Goal: Task Accomplishment & Management: Use online tool/utility

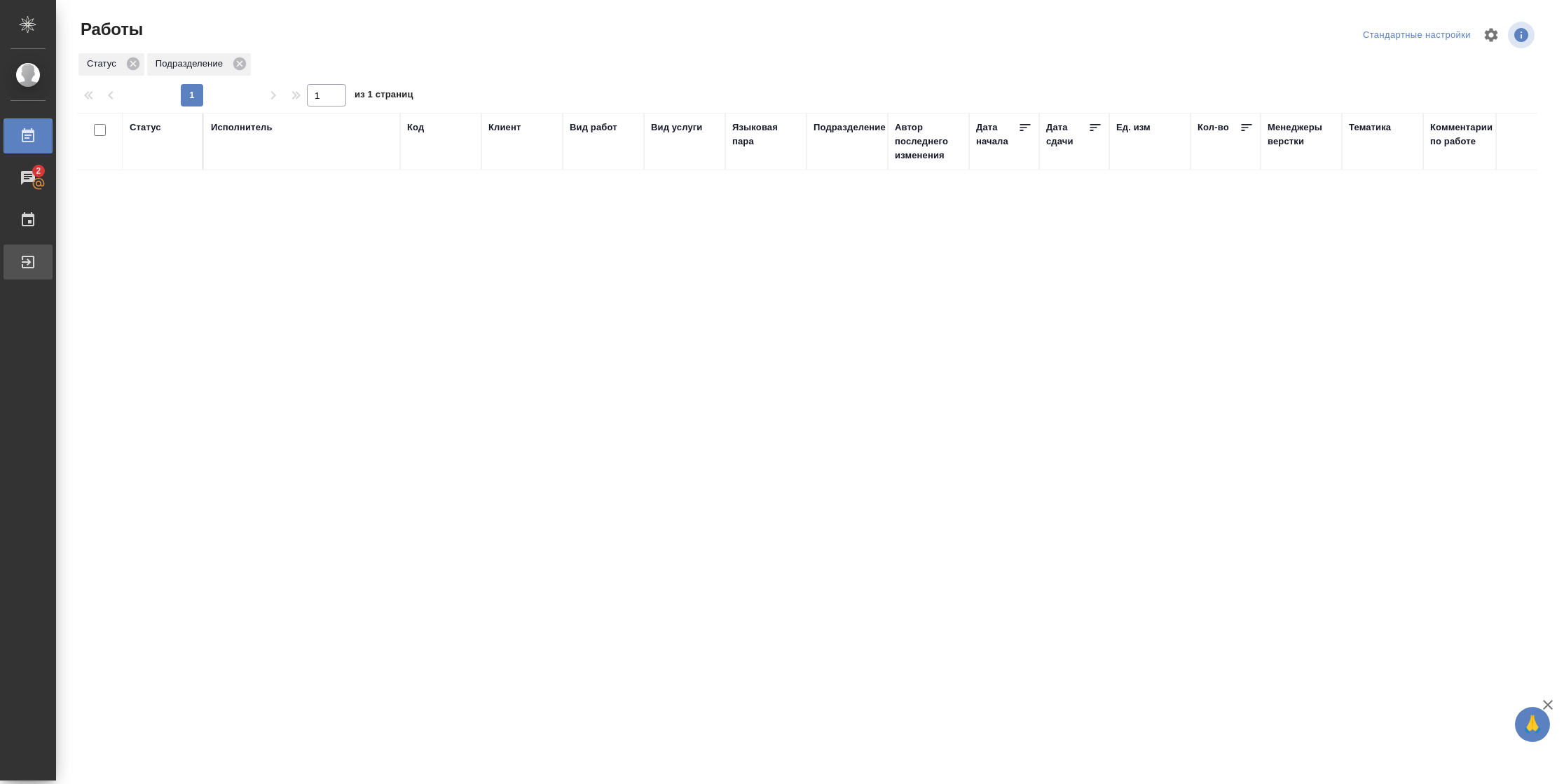
click at [17, 261] on div "Выйти" at bounding box center [10, 262] width 35 height 21
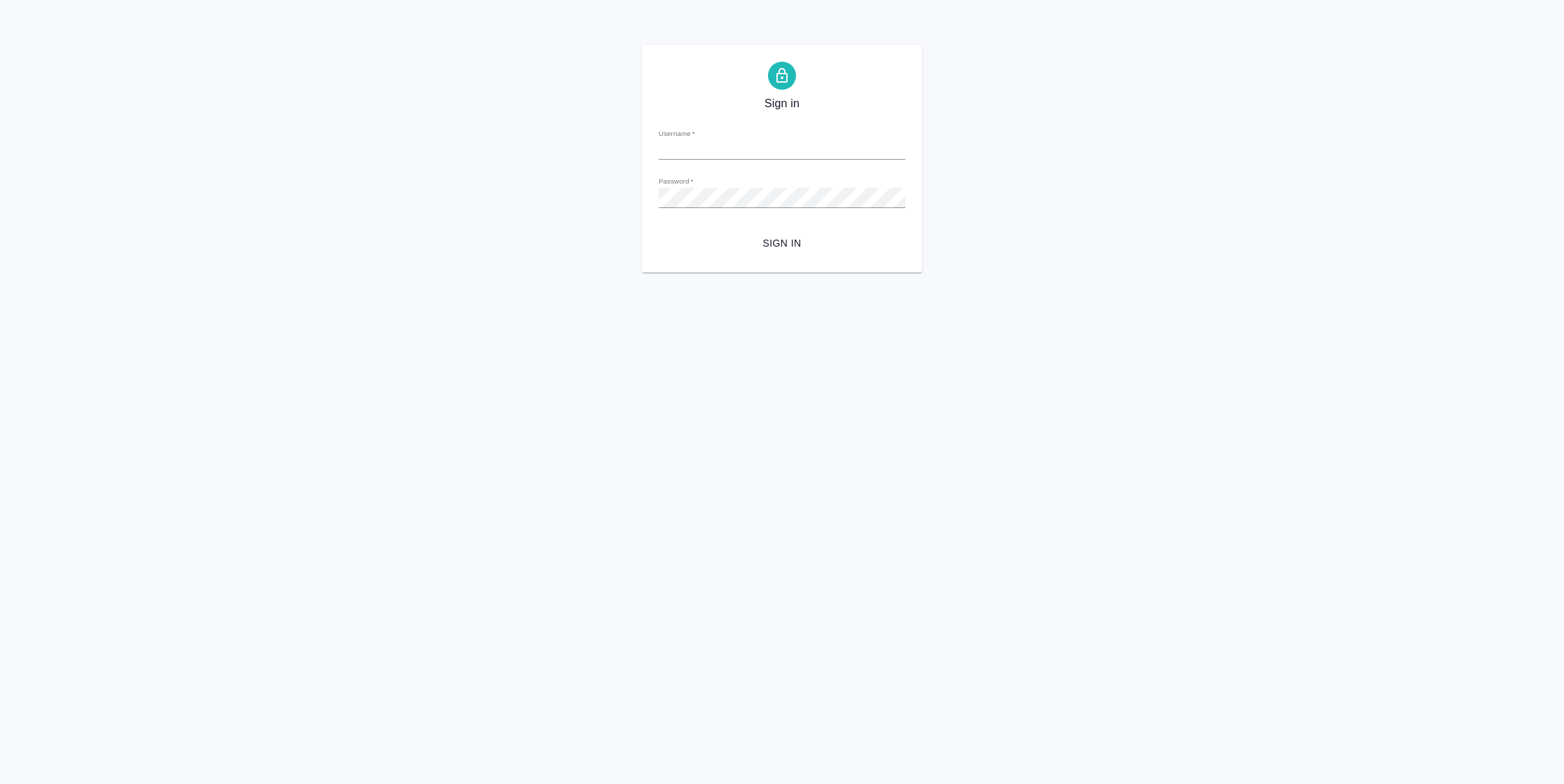
type input "[PERSON_NAME][EMAIL_ADDRESS][DOMAIN_NAME]"
click at [756, 241] on span "Sign in" at bounding box center [782, 243] width 224 height 17
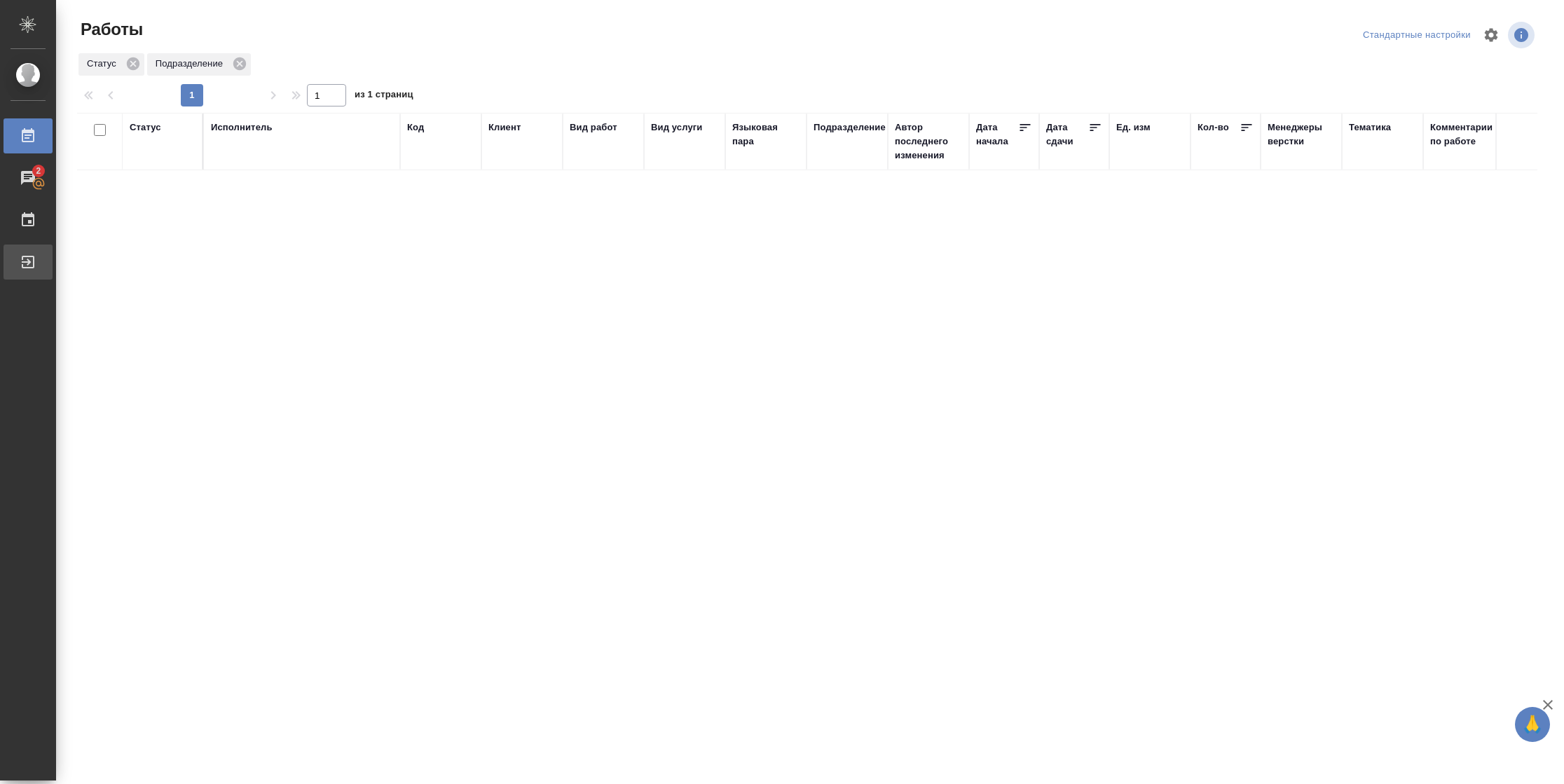
click at [26, 260] on div "Выйти" at bounding box center [10, 262] width 35 height 21
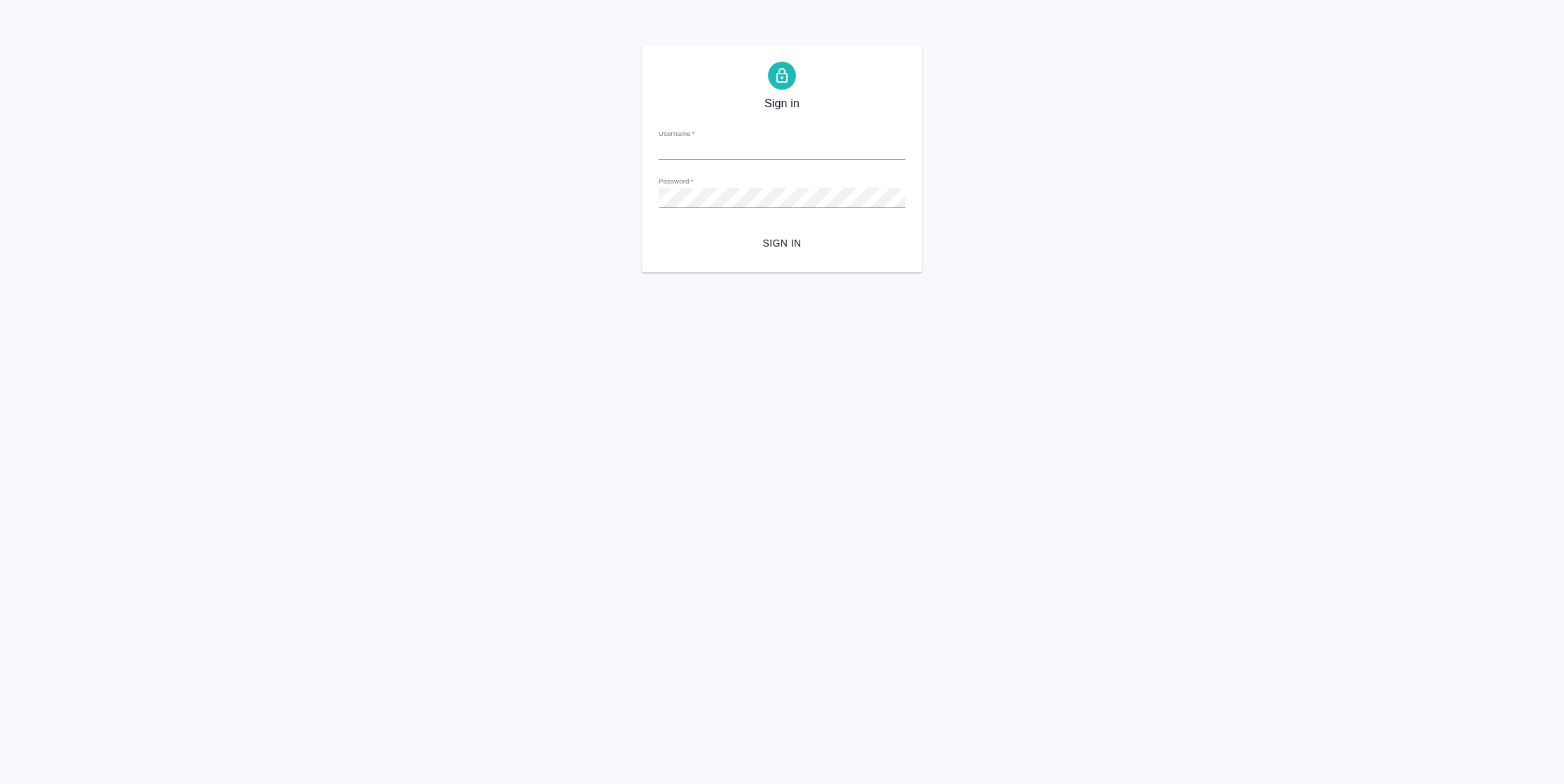
type input "[PERSON_NAME][EMAIL_ADDRESS][DOMAIN_NAME]"
click at [801, 243] on span "Sign in" at bounding box center [782, 243] width 224 height 17
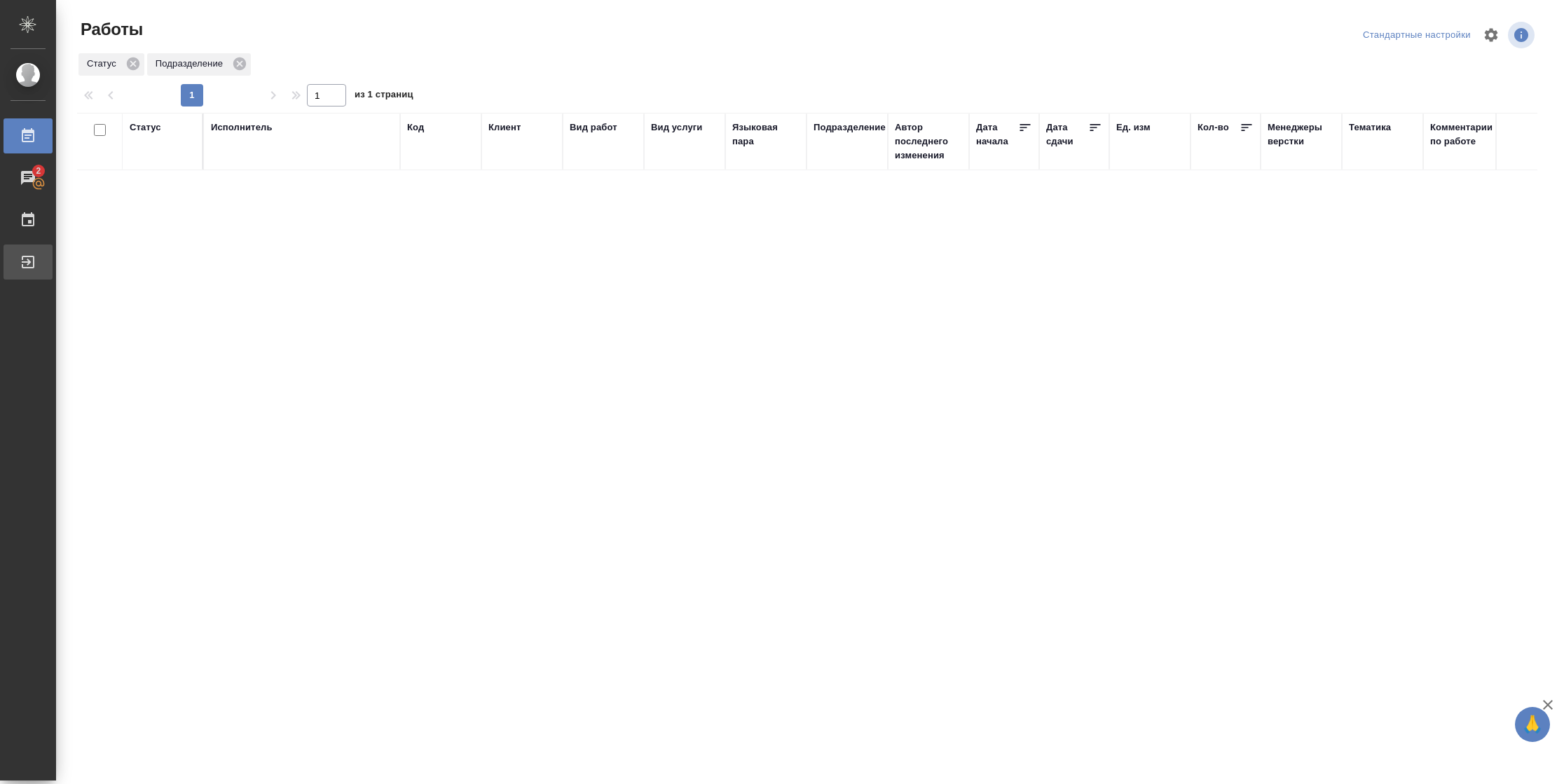
click at [28, 260] on div "Выйти" at bounding box center [10, 262] width 35 height 21
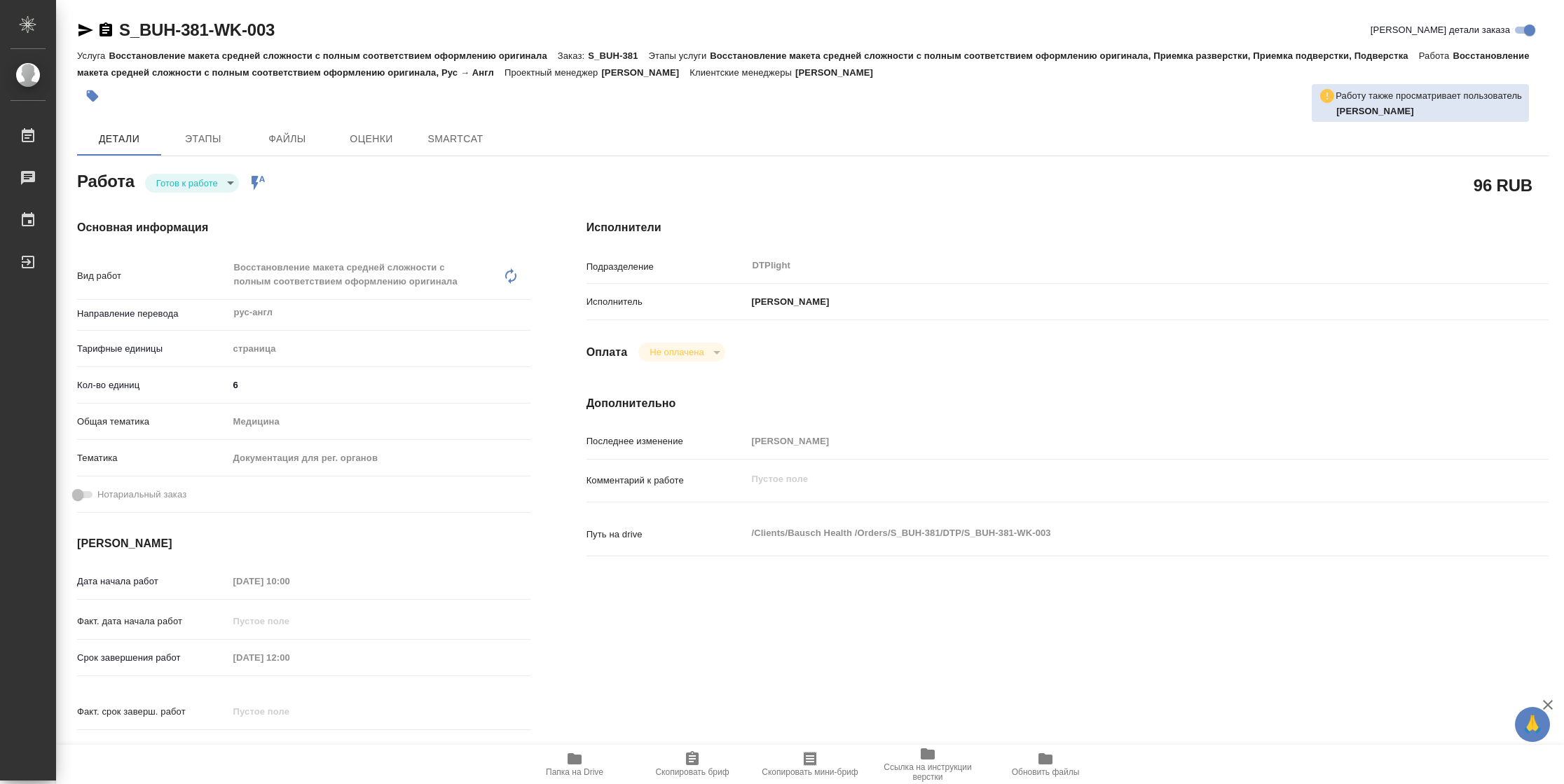
type textarea "x"
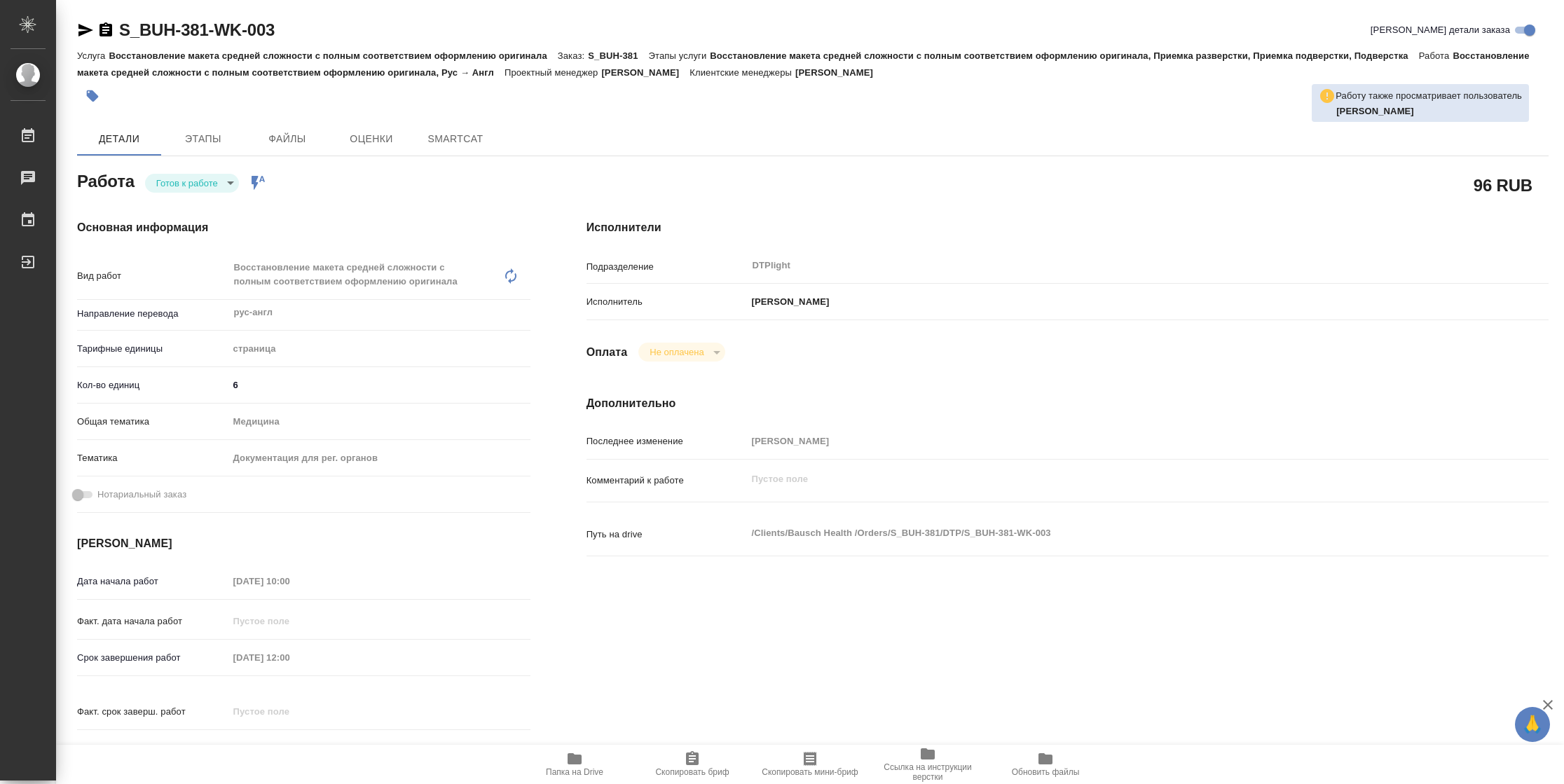
type textarea "x"
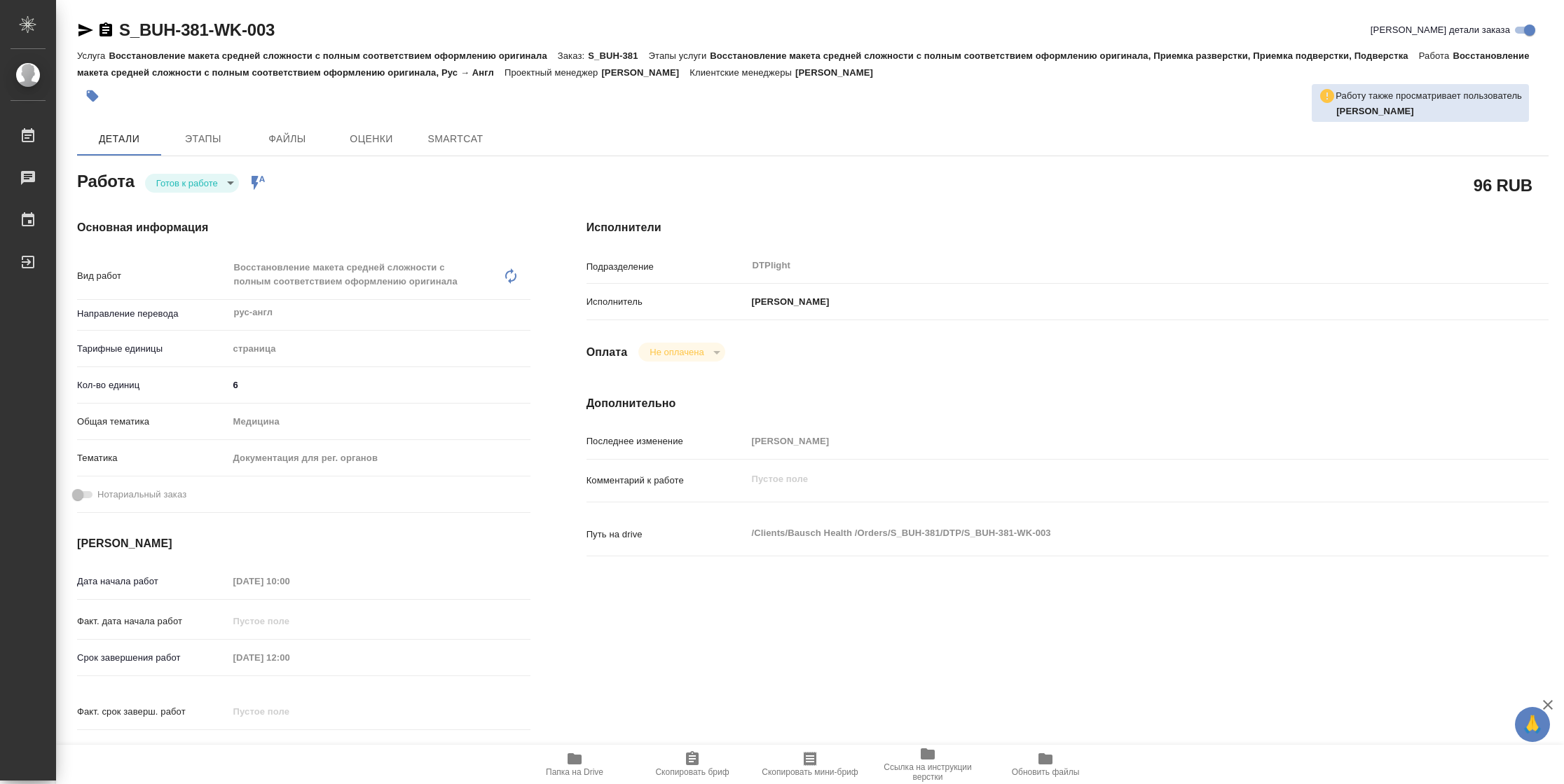
type textarea "x"
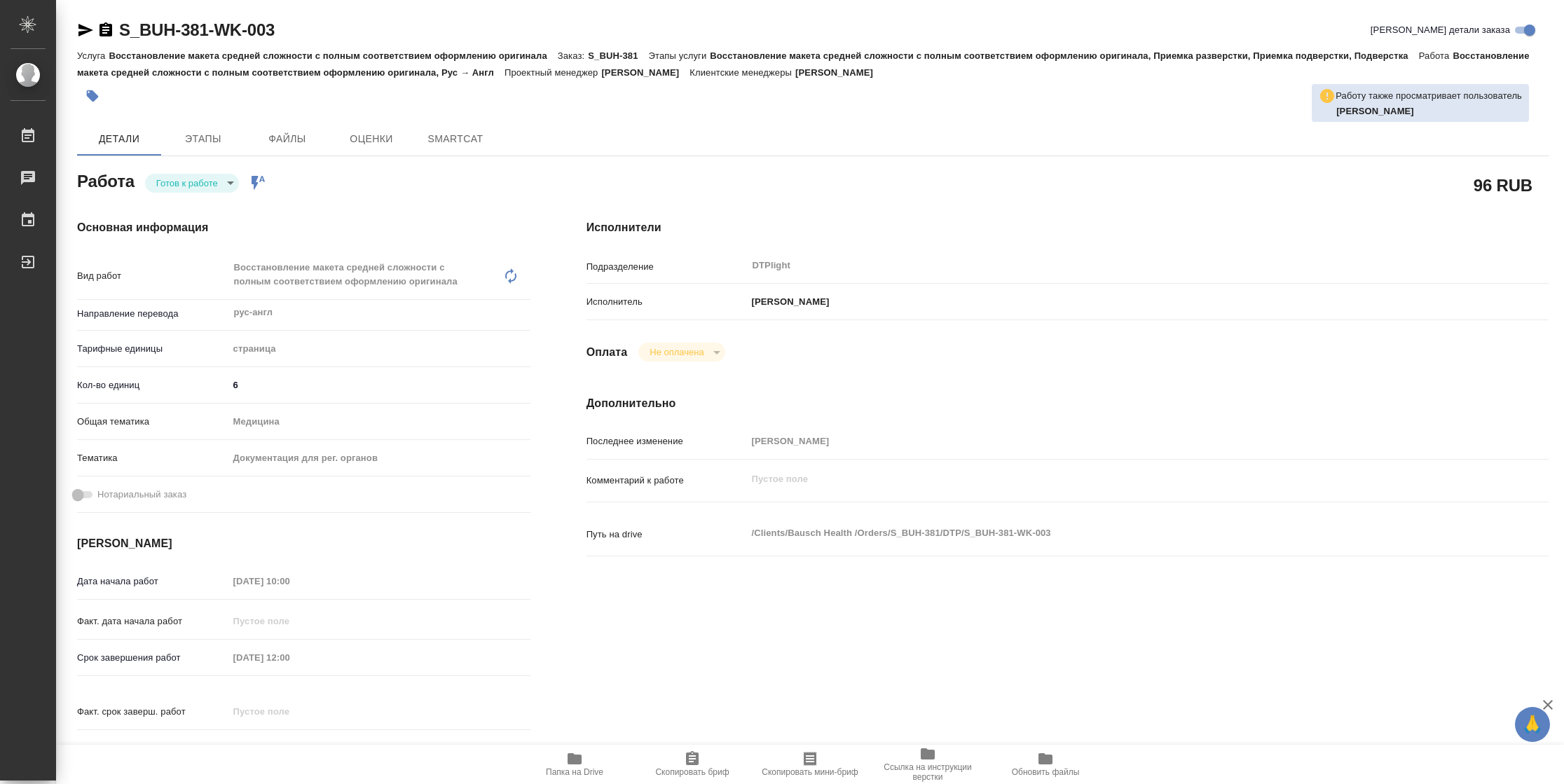
type textarea "x"
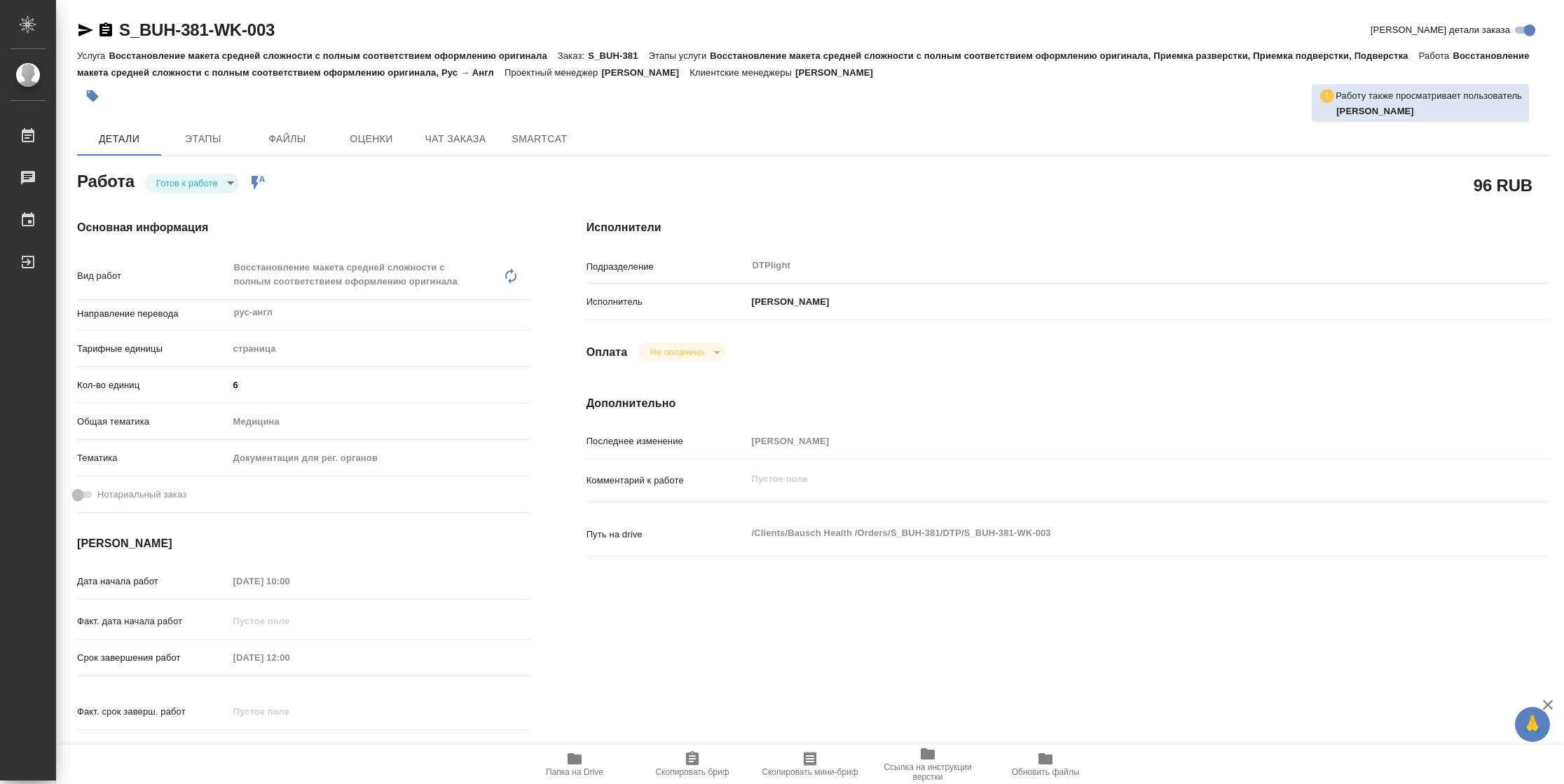
type textarea "x"
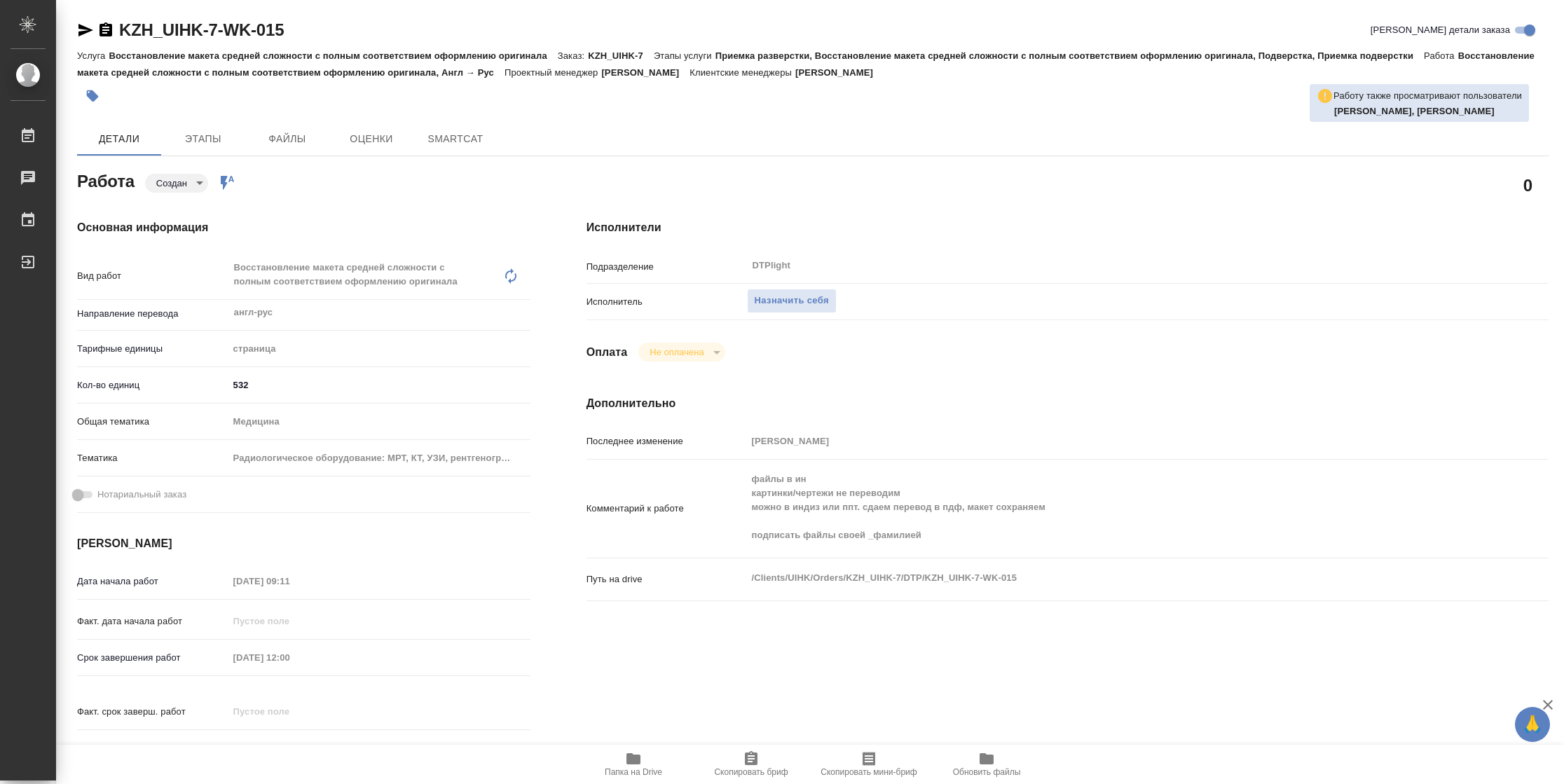
type textarea "x"
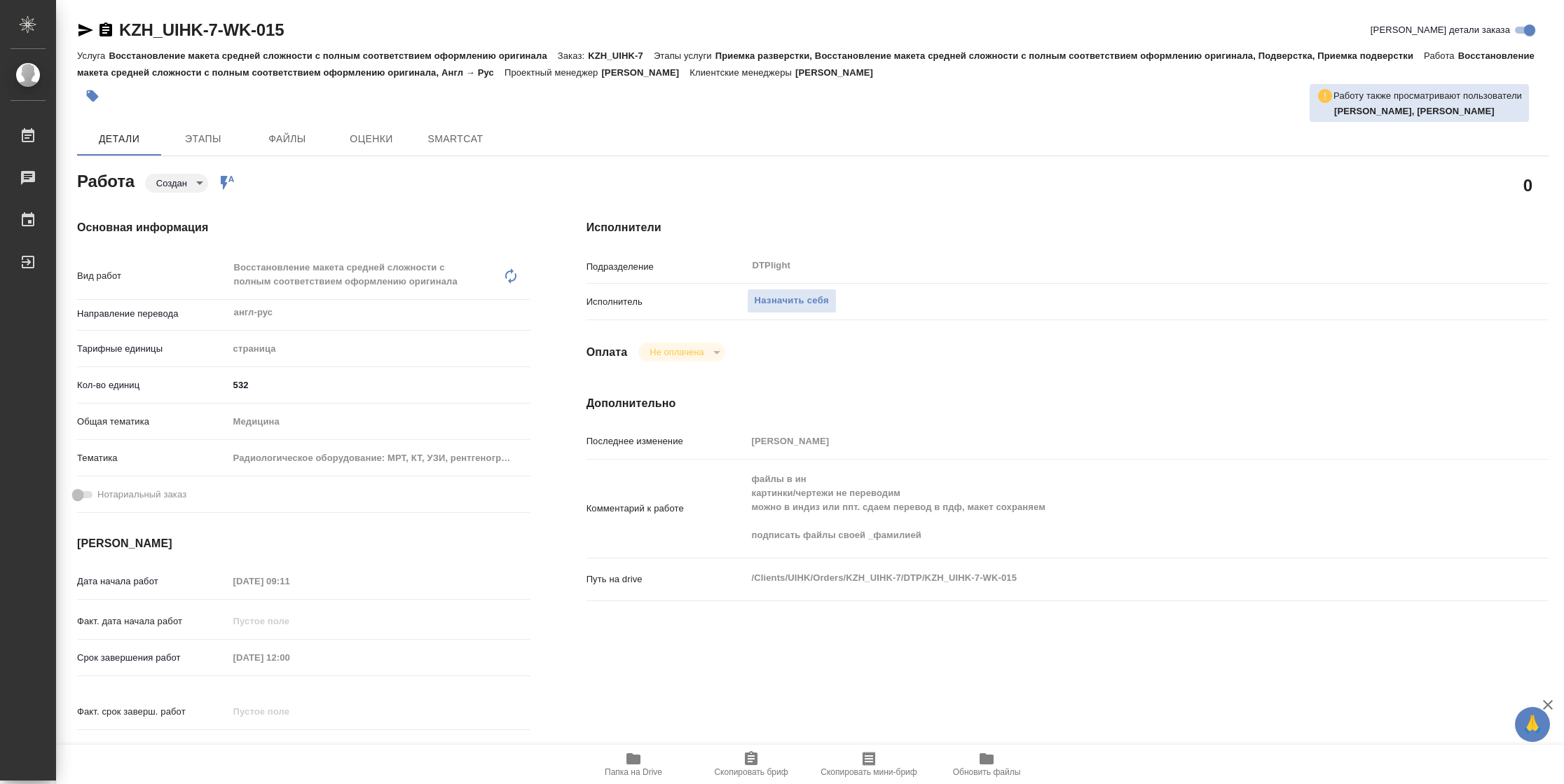
type textarea "x"
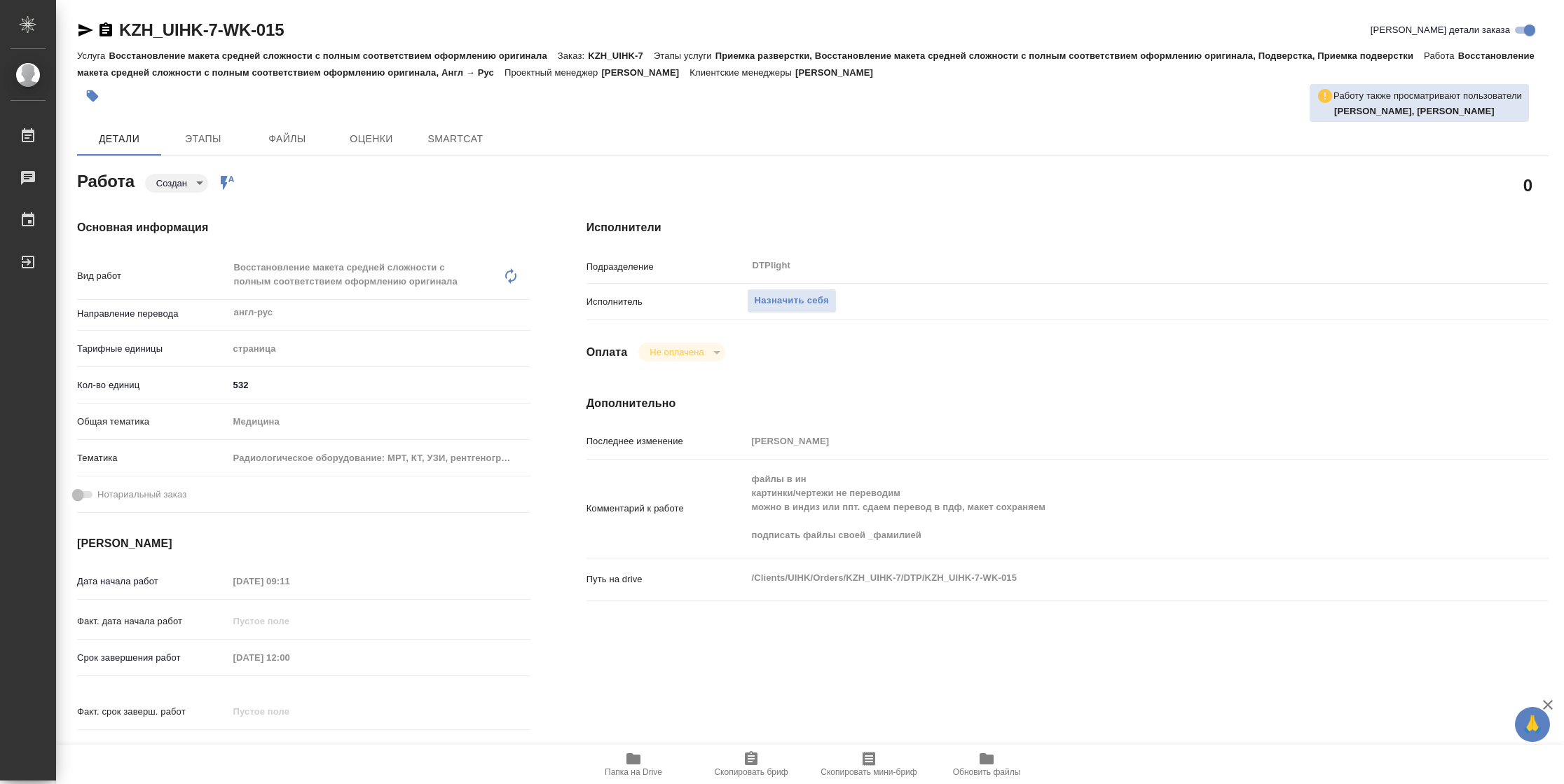
type textarea "x"
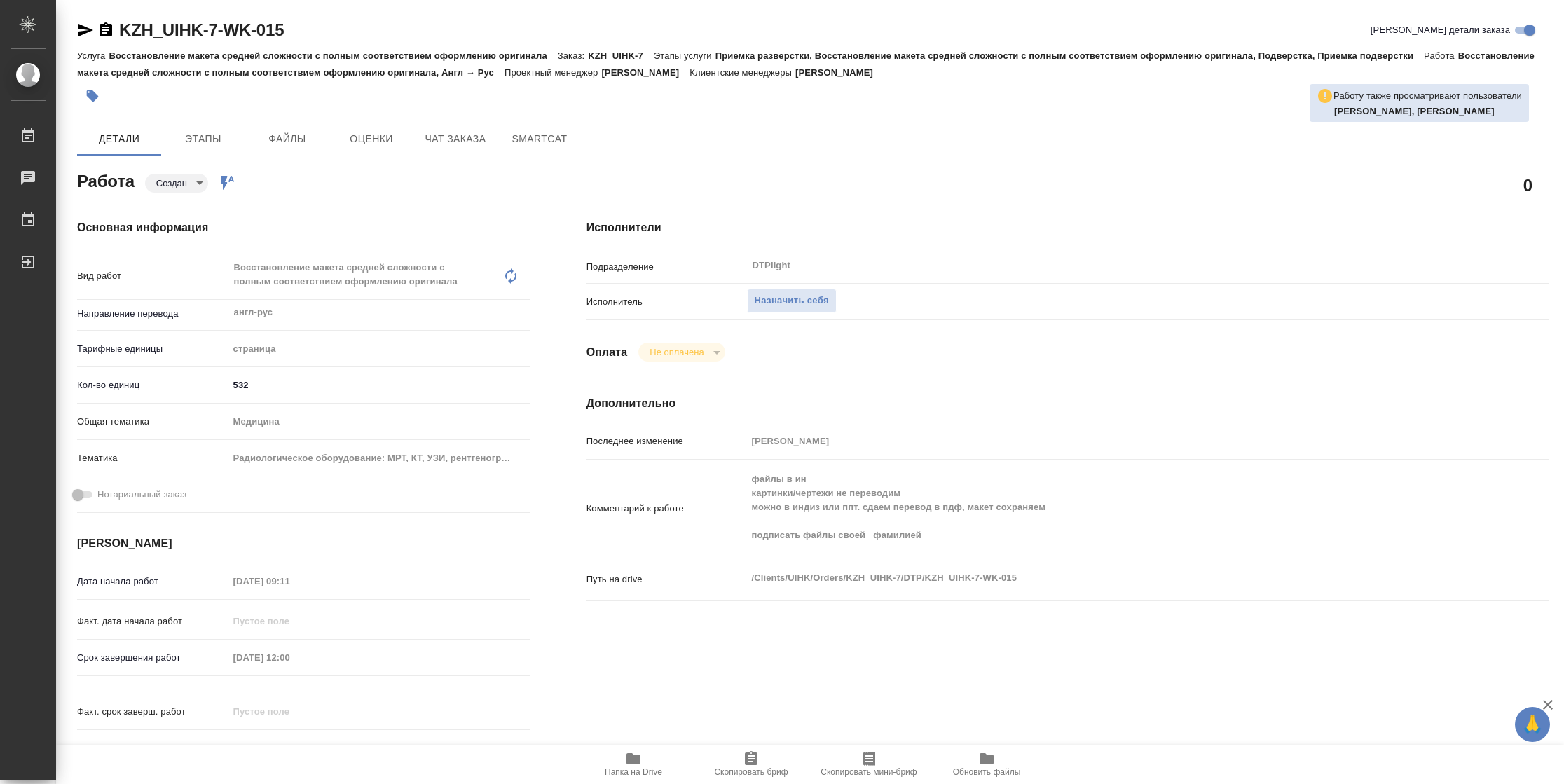
type textarea "x"
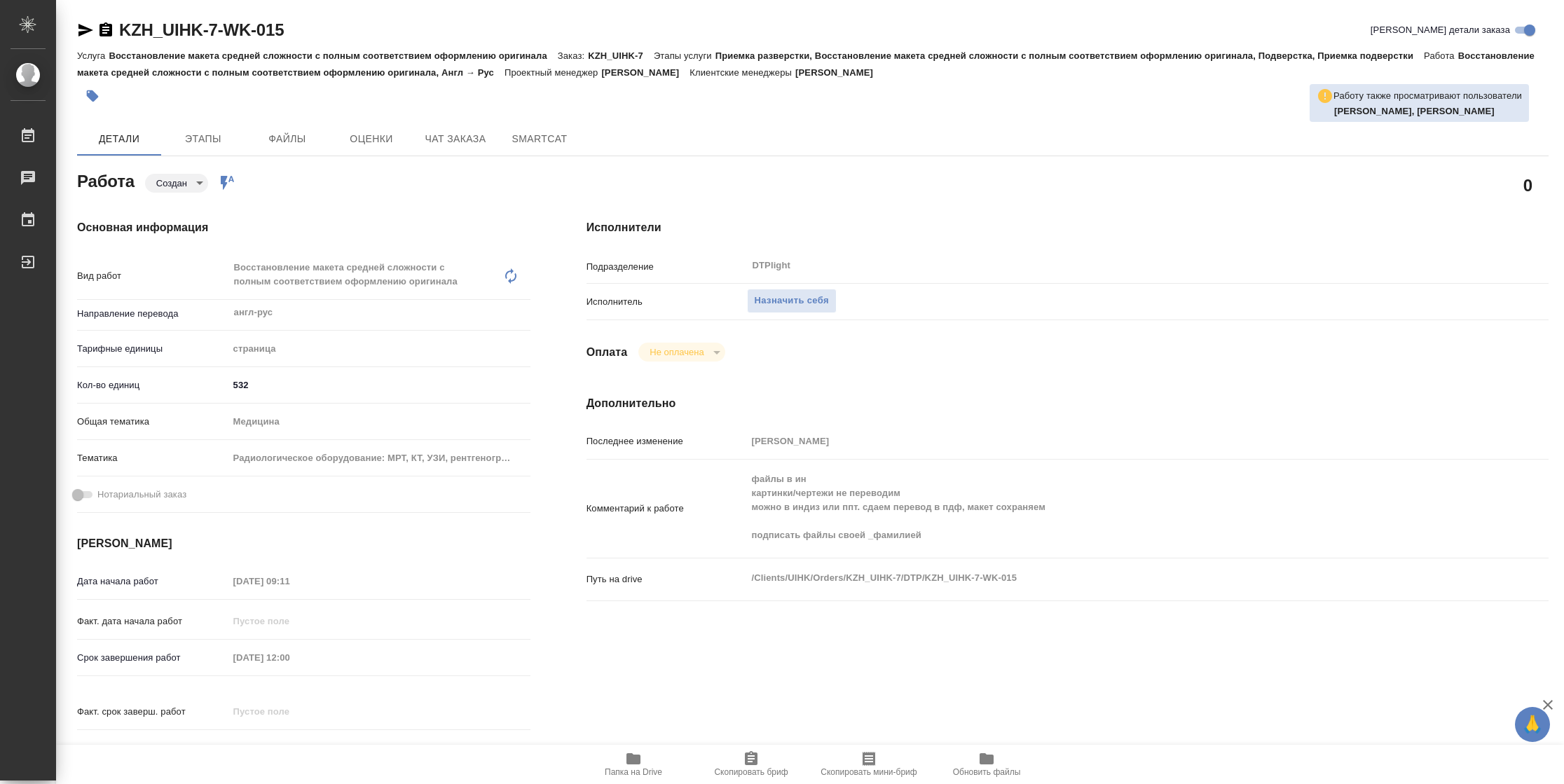
click at [648, 769] on span "Папка на Drive" at bounding box center [634, 771] width 58 height 10
type textarea "x"
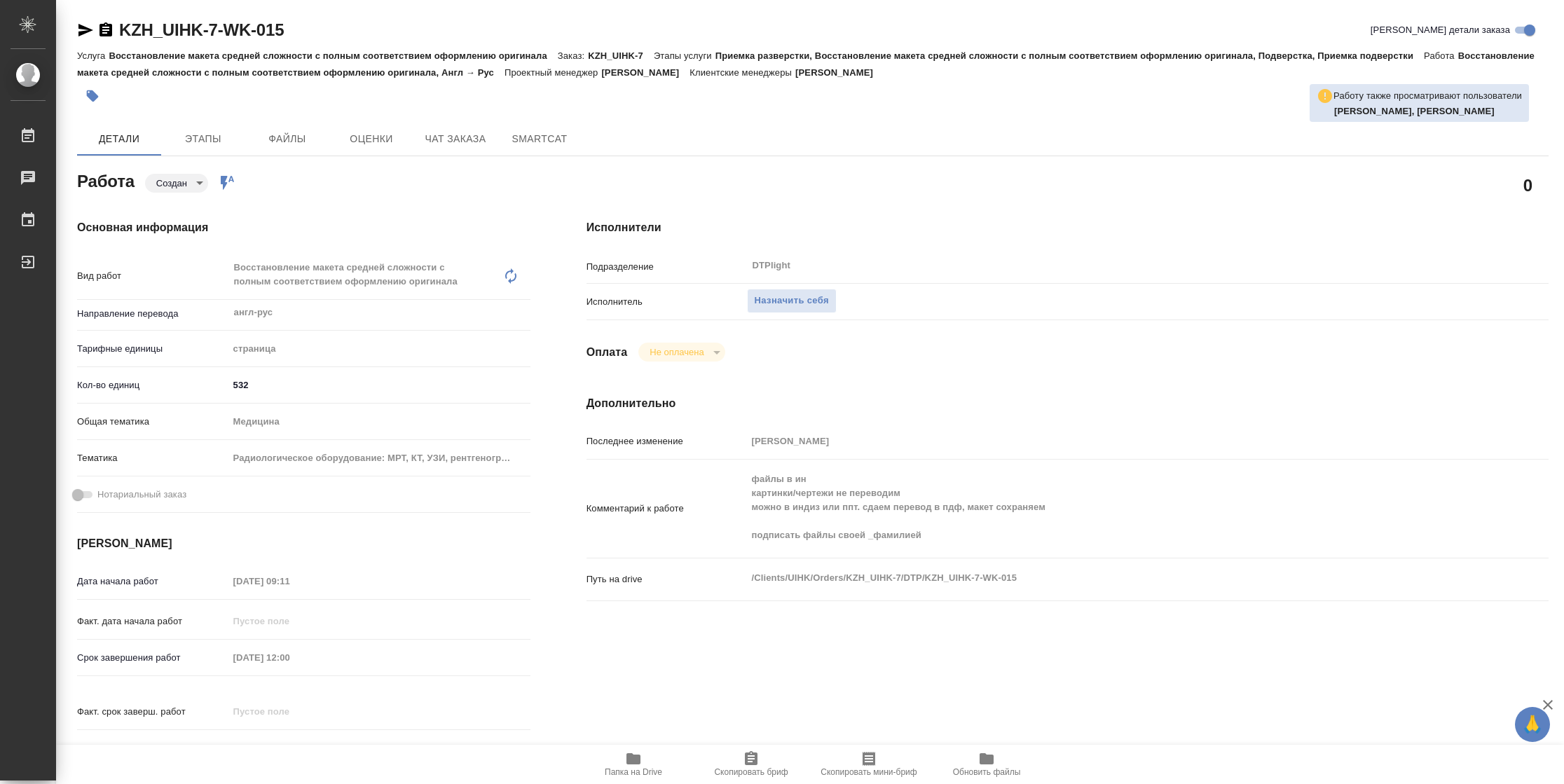
type textarea "x"
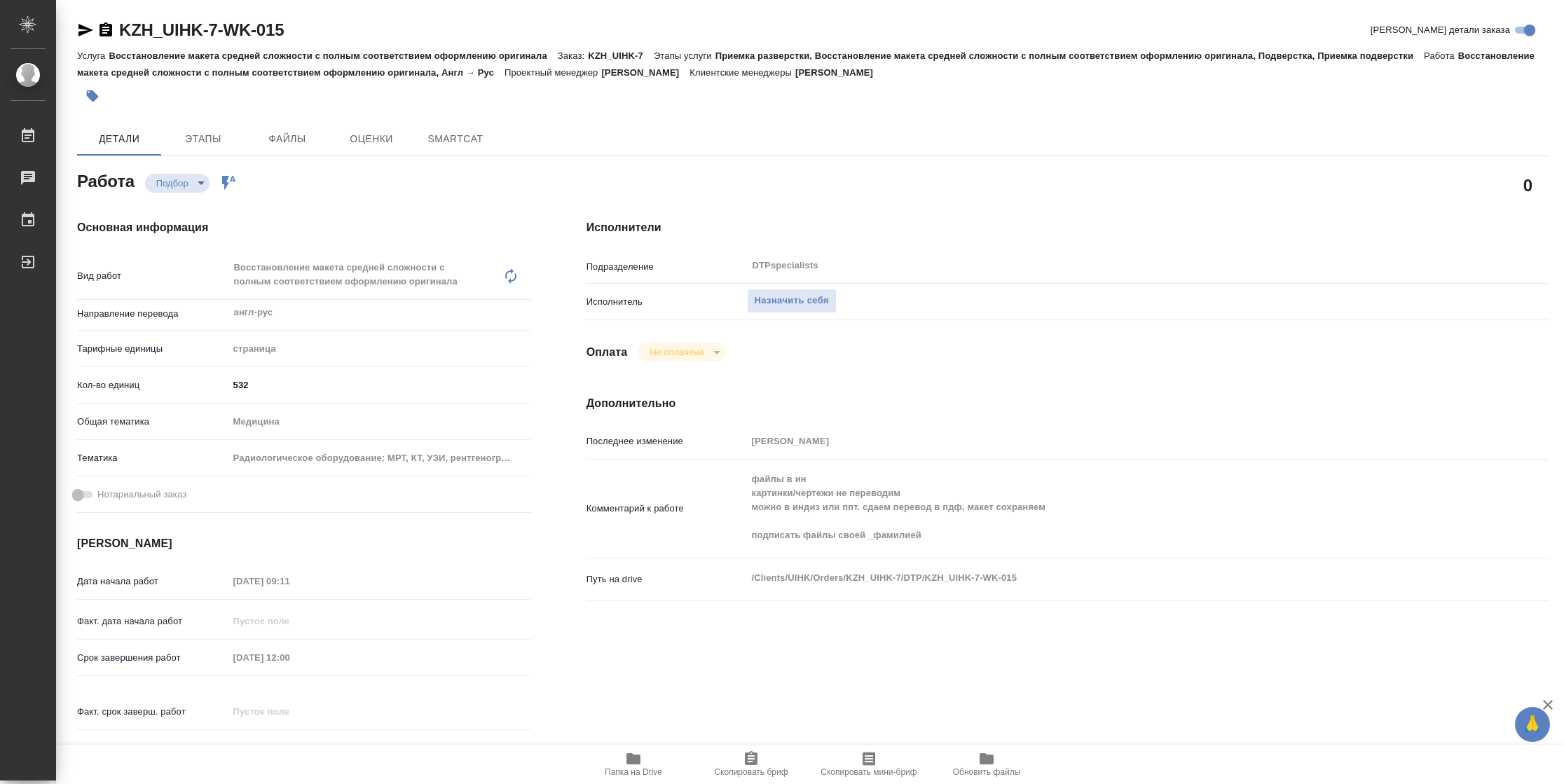
type textarea "x"
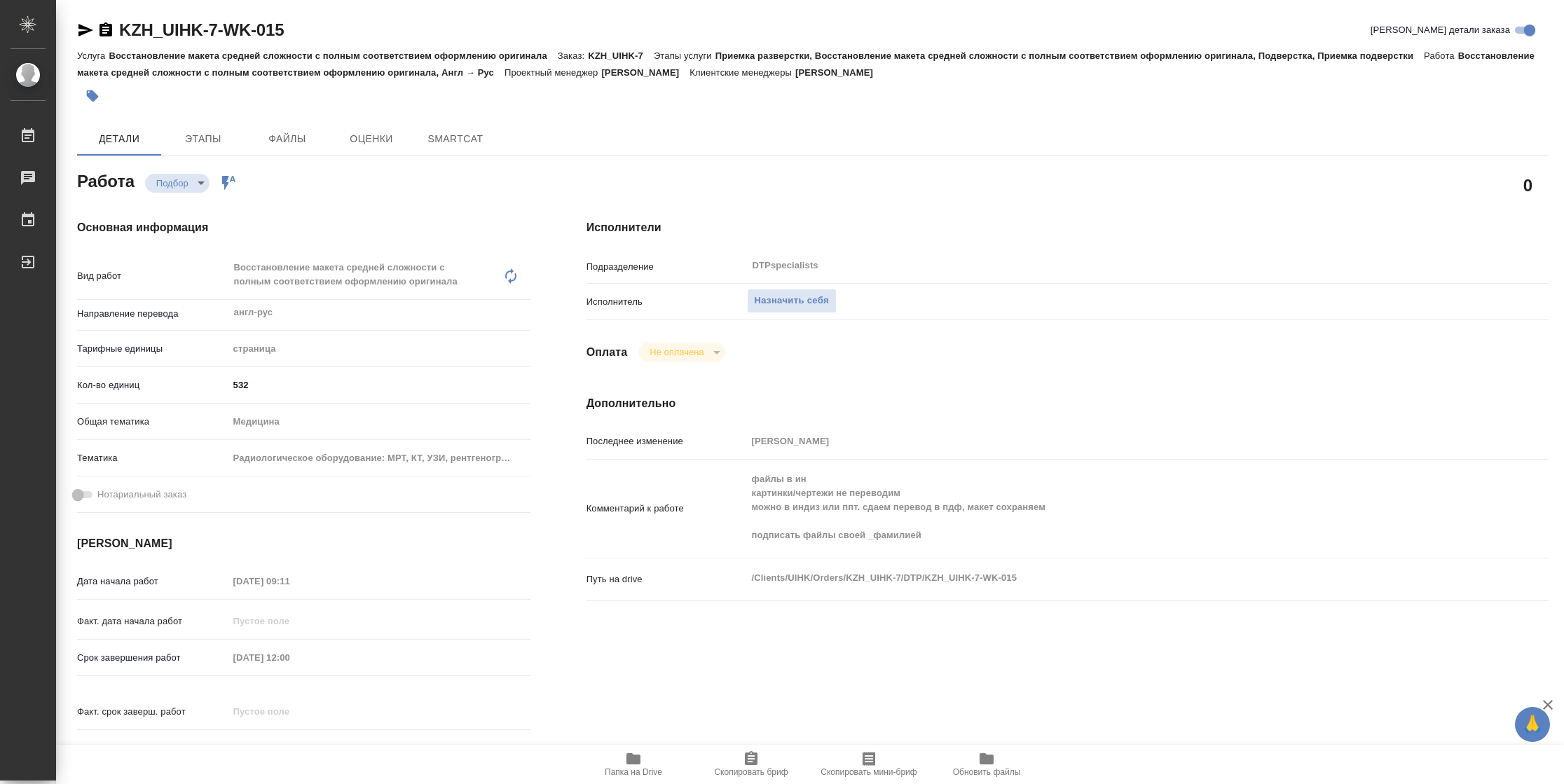
type textarea "x"
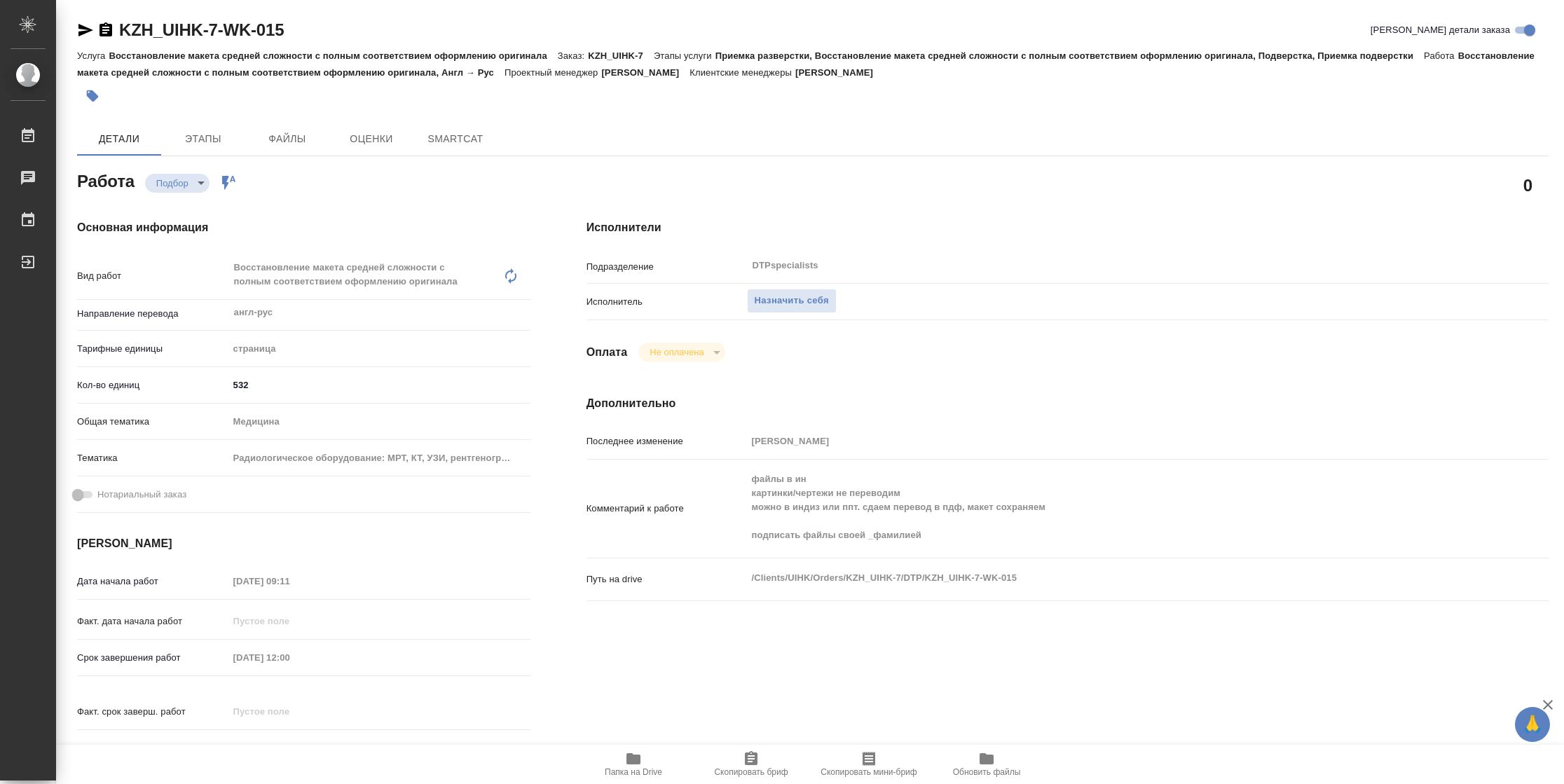
type textarea "x"
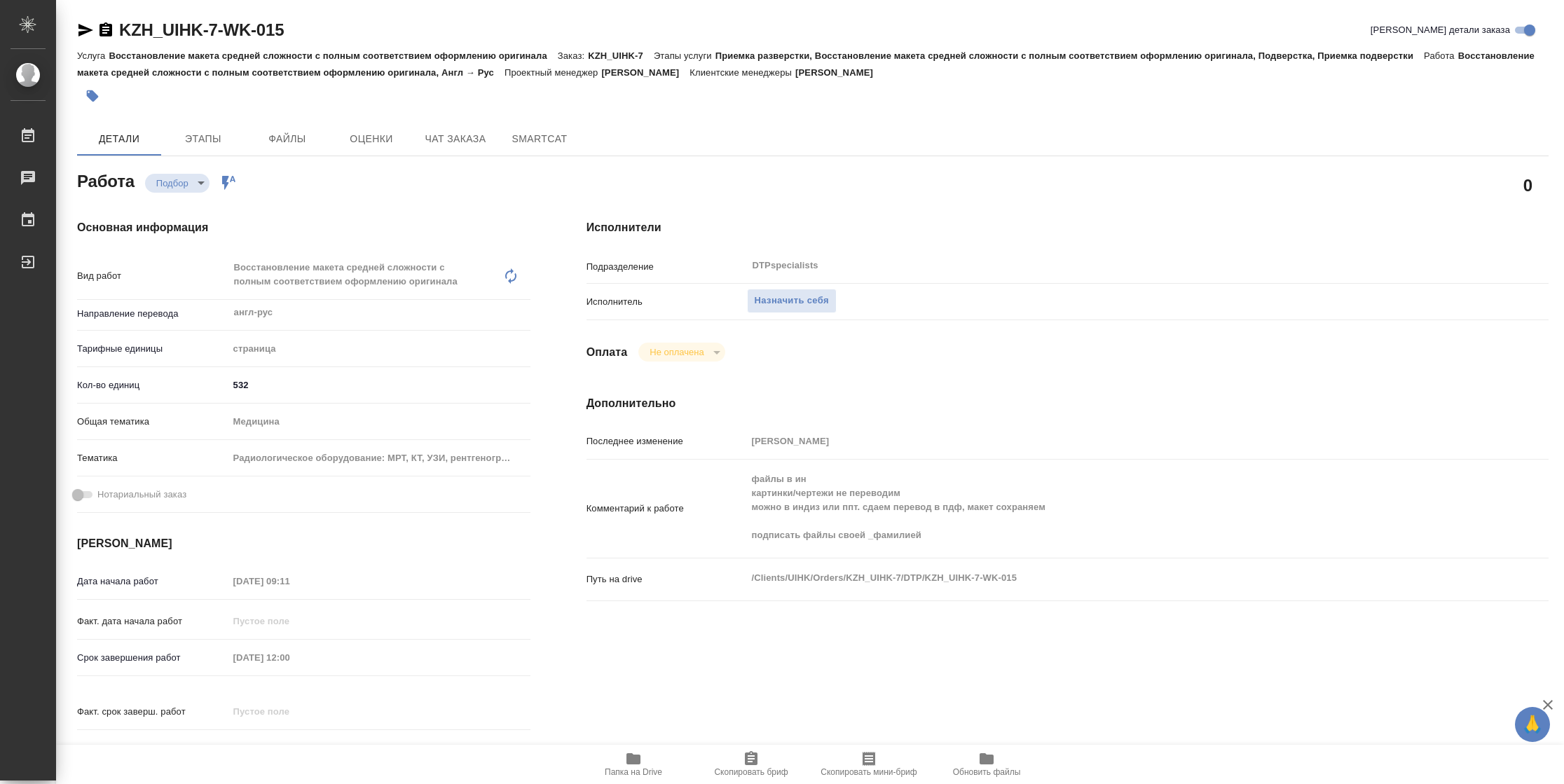
type textarea "x"
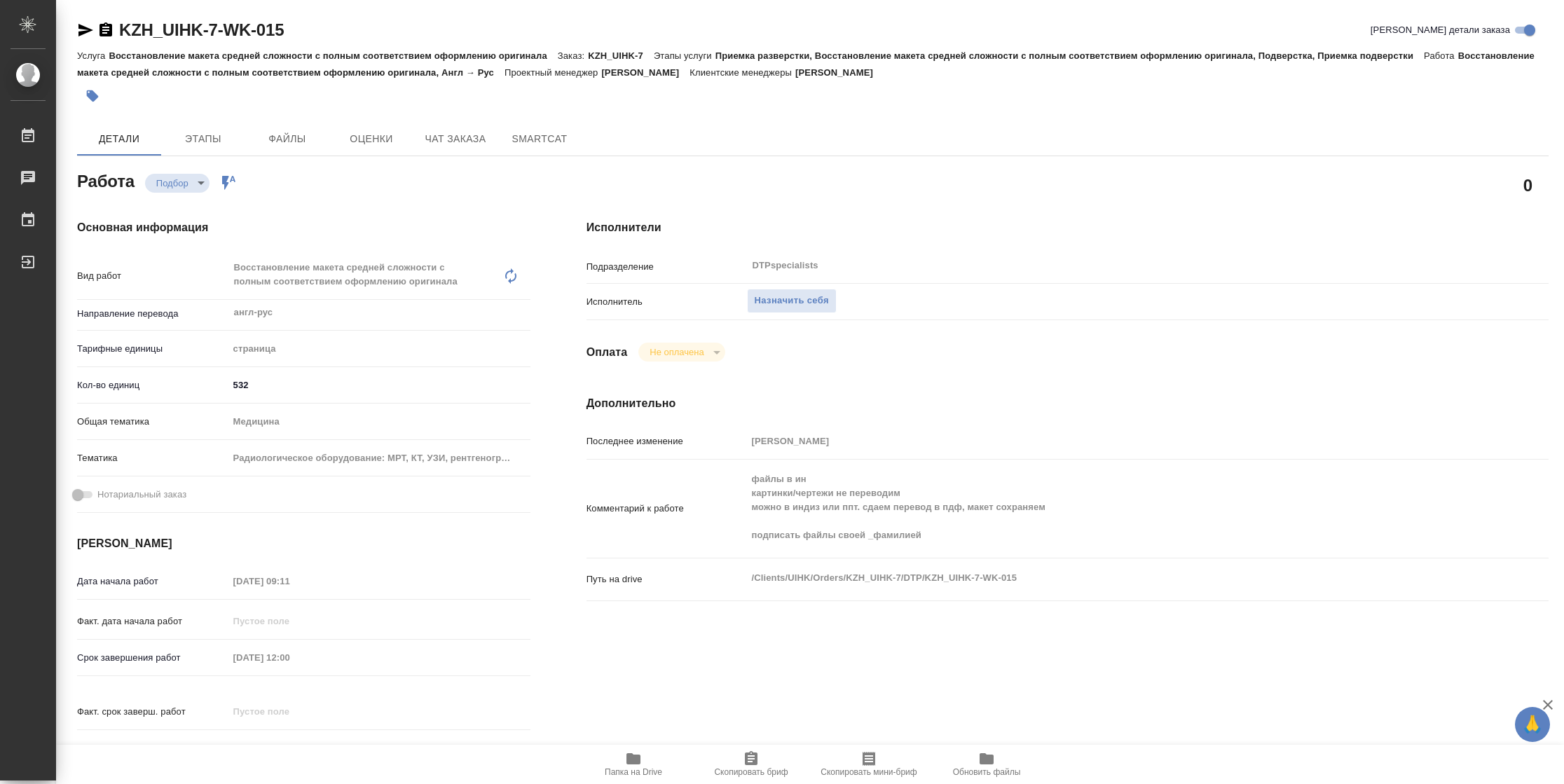
type textarea "x"
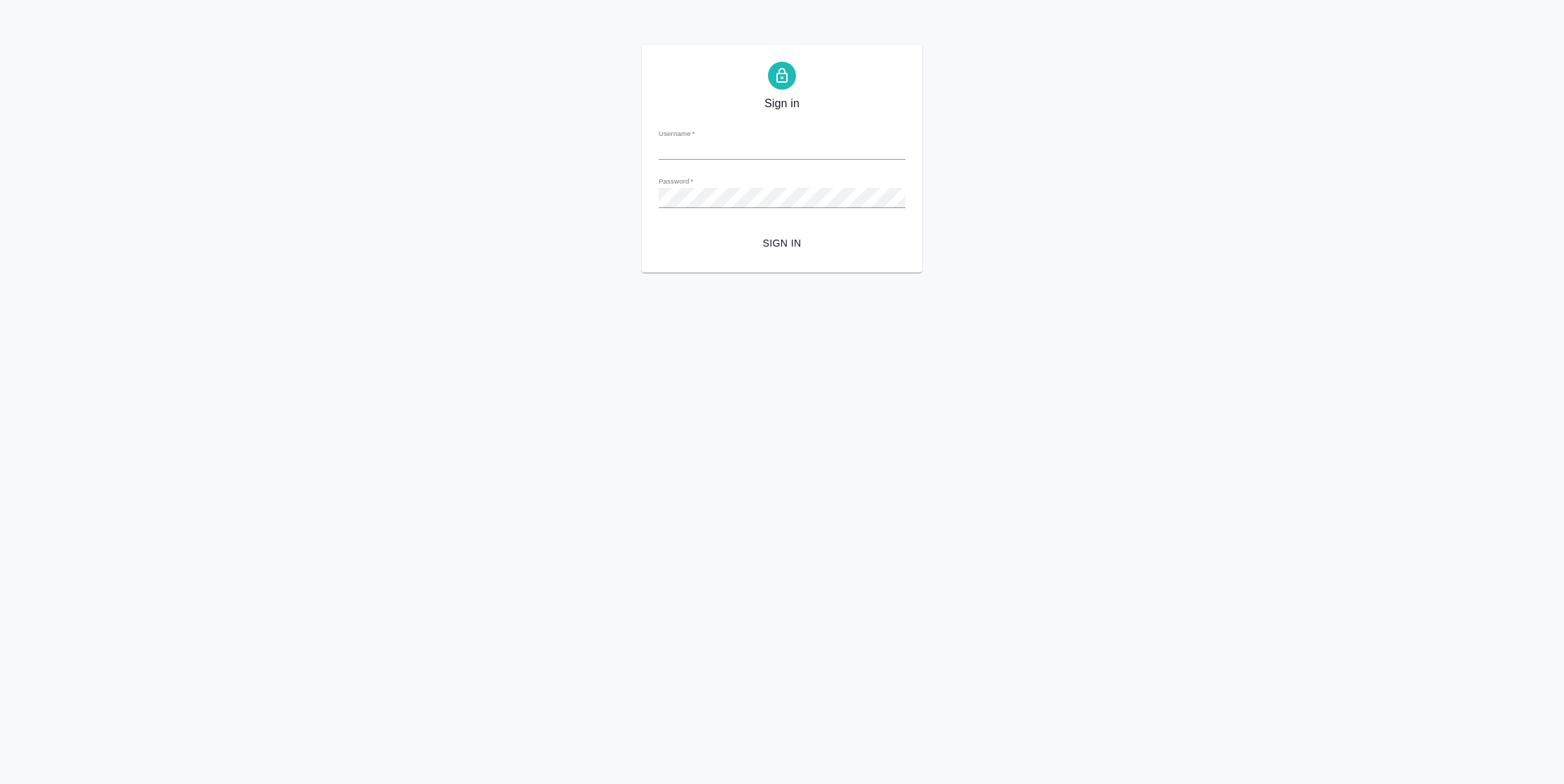
type input "n.vasilyeva@awatera.com"
click at [777, 244] on span "Sign in" at bounding box center [782, 243] width 224 height 17
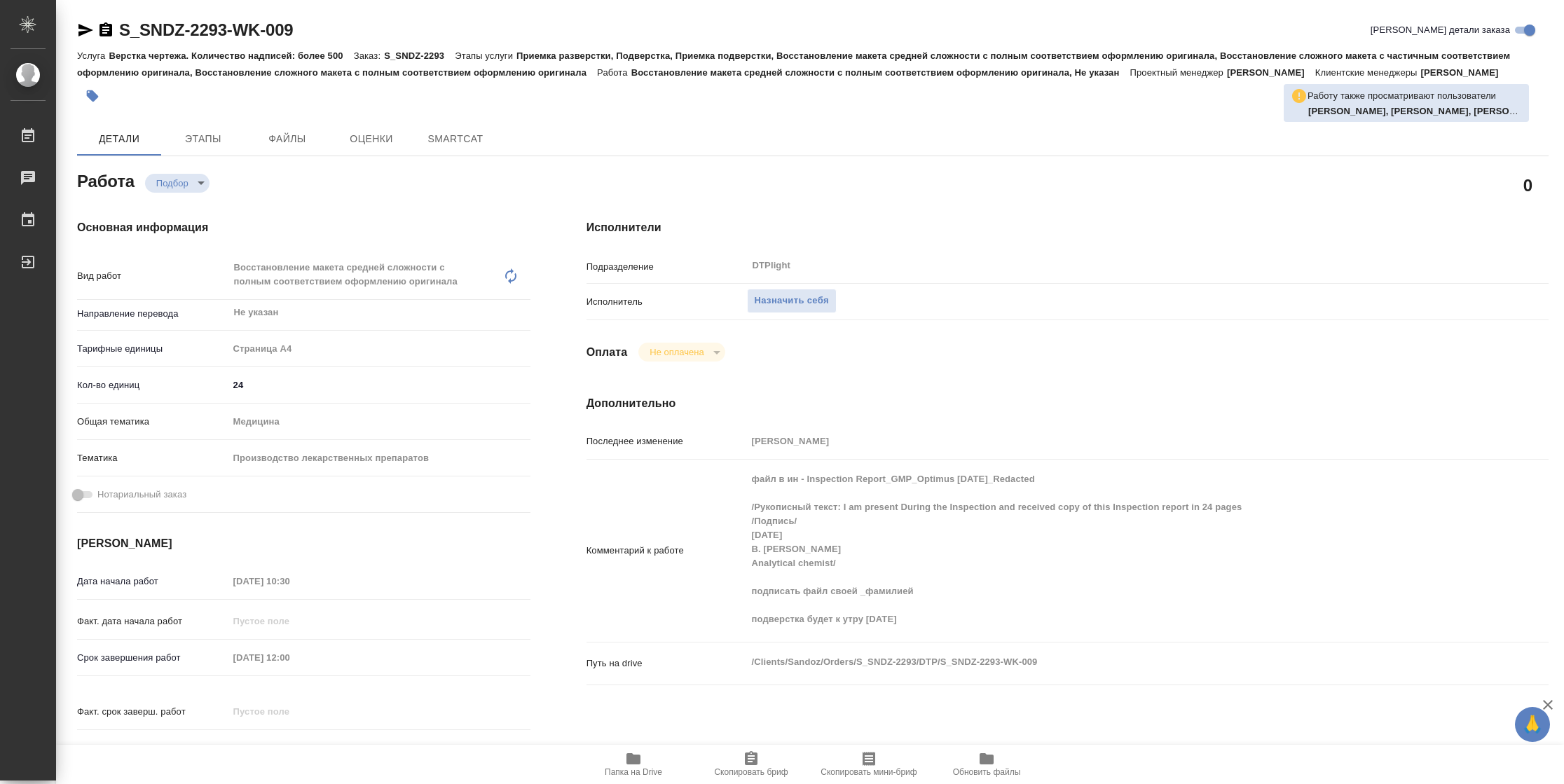
type textarea "x"
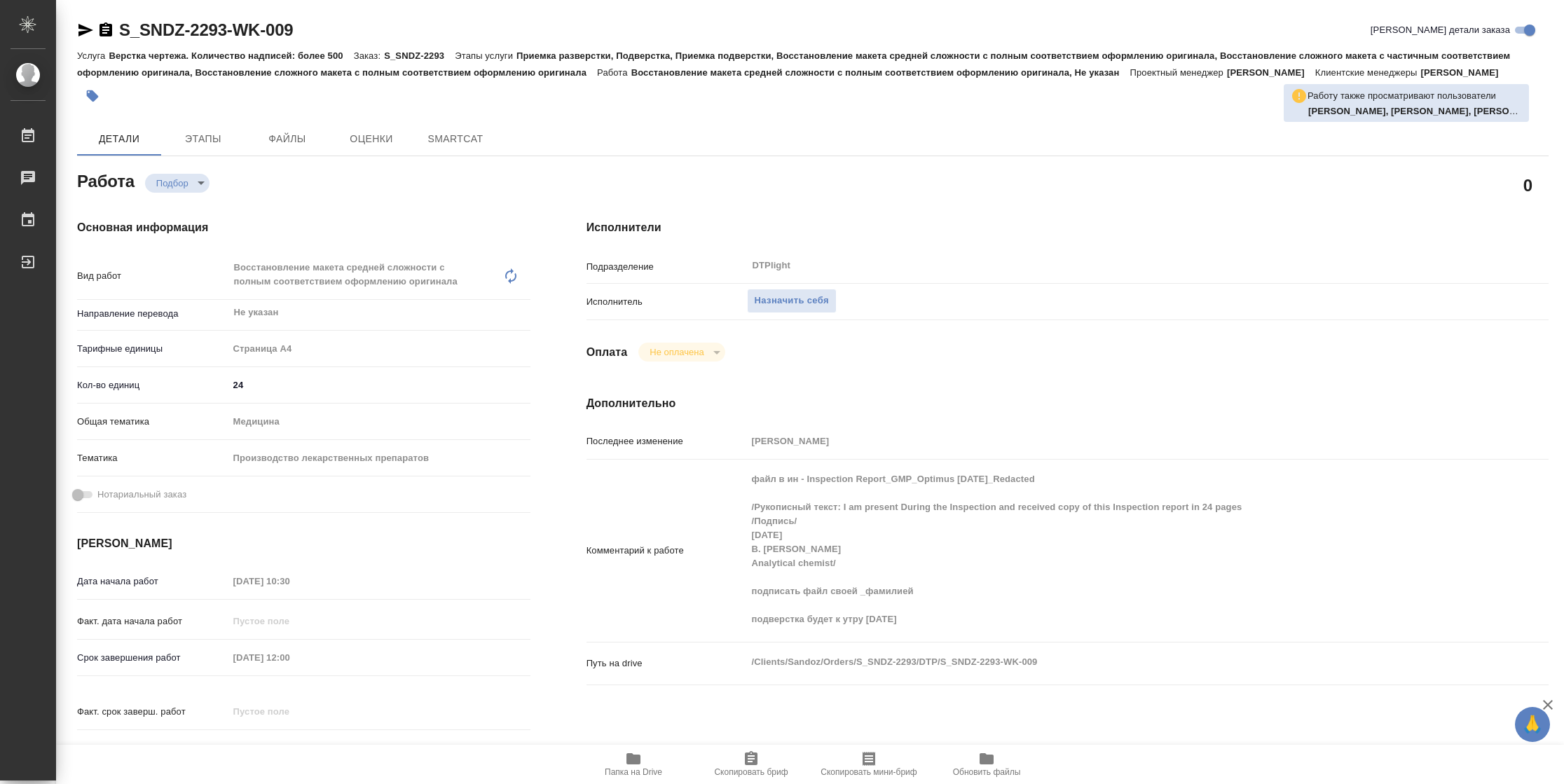
type textarea "x"
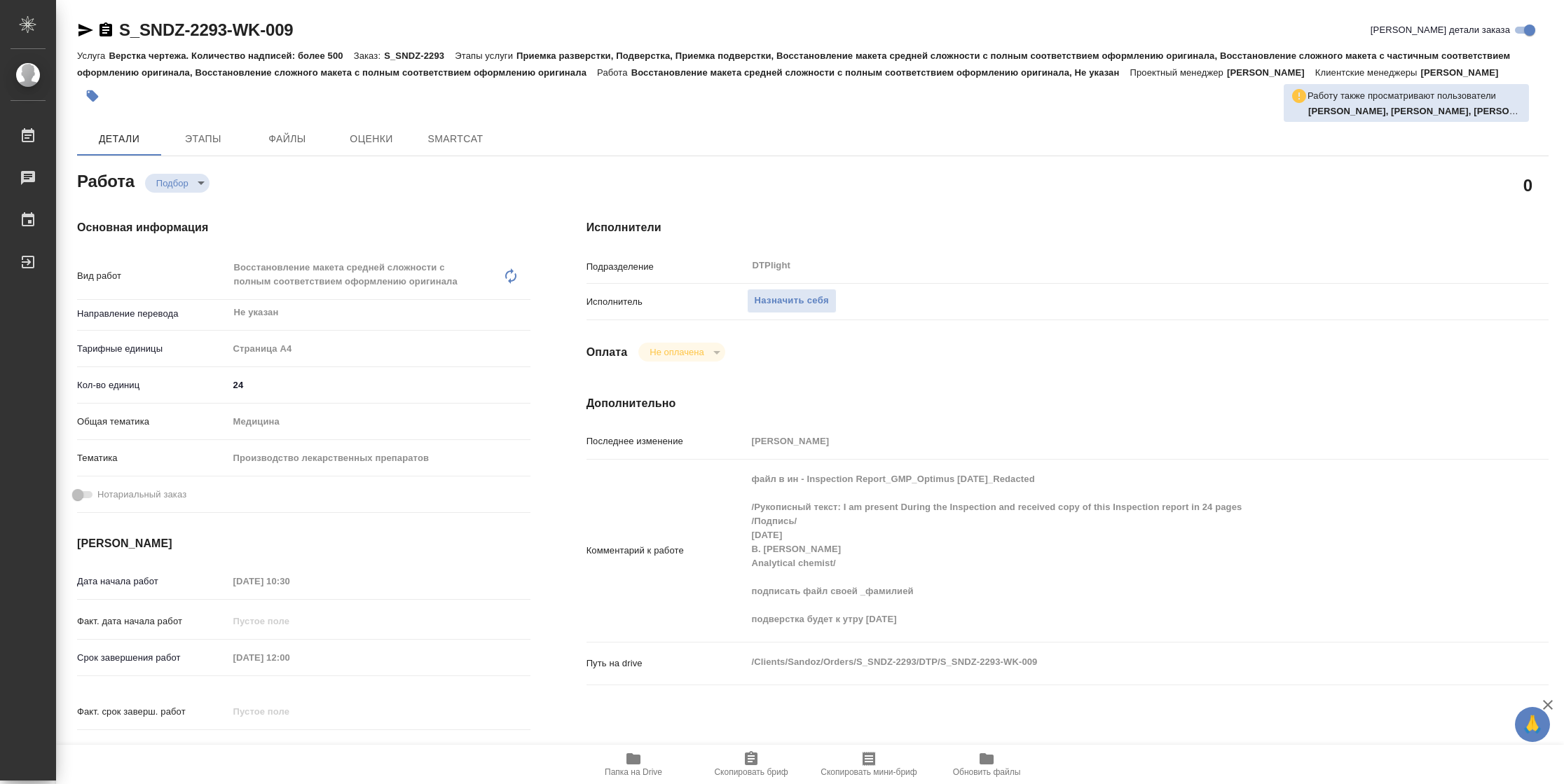
click at [629, 770] on span "Папка на Drive" at bounding box center [634, 771] width 58 height 10
type textarea "x"
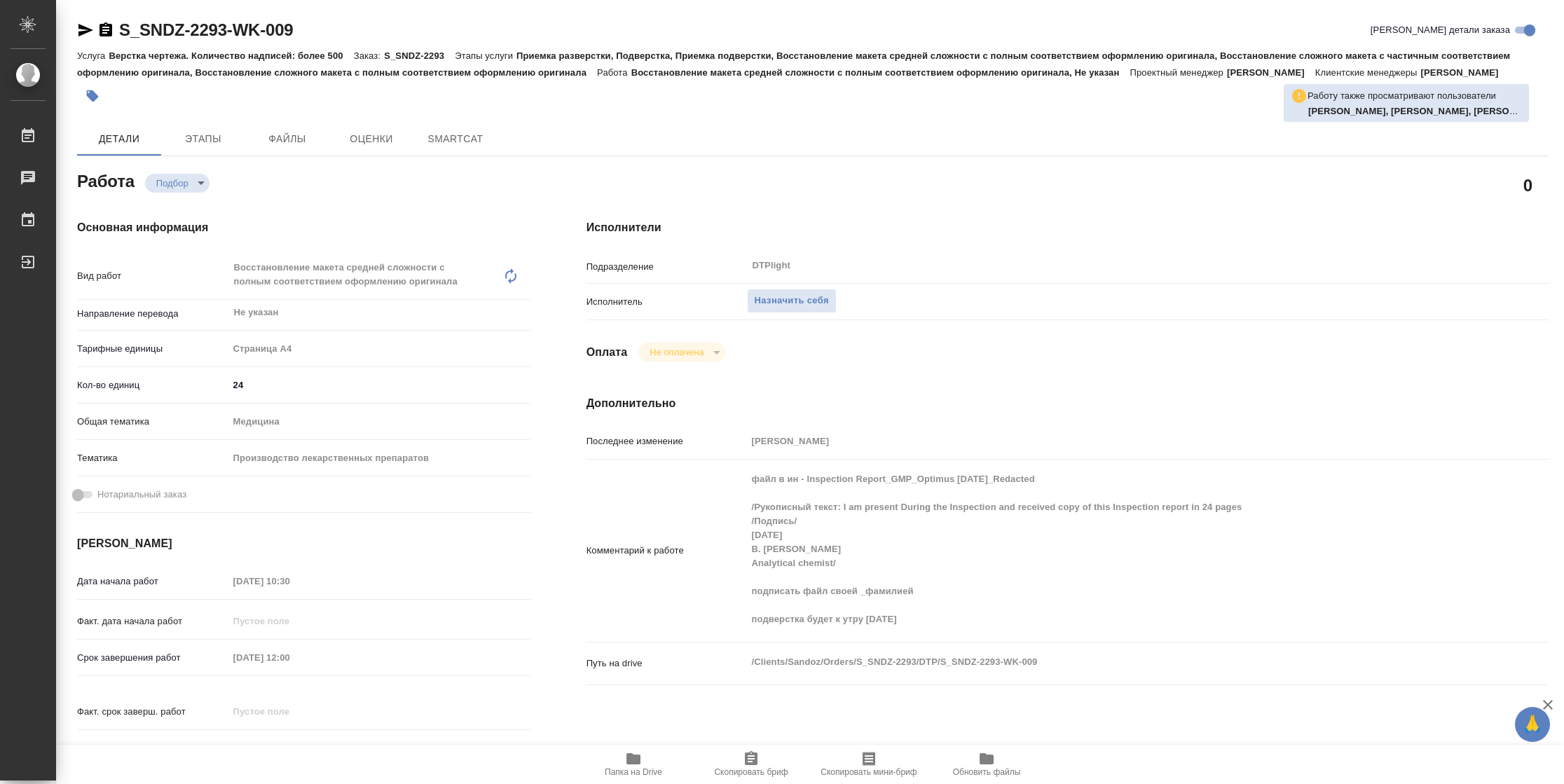
type textarea "x"
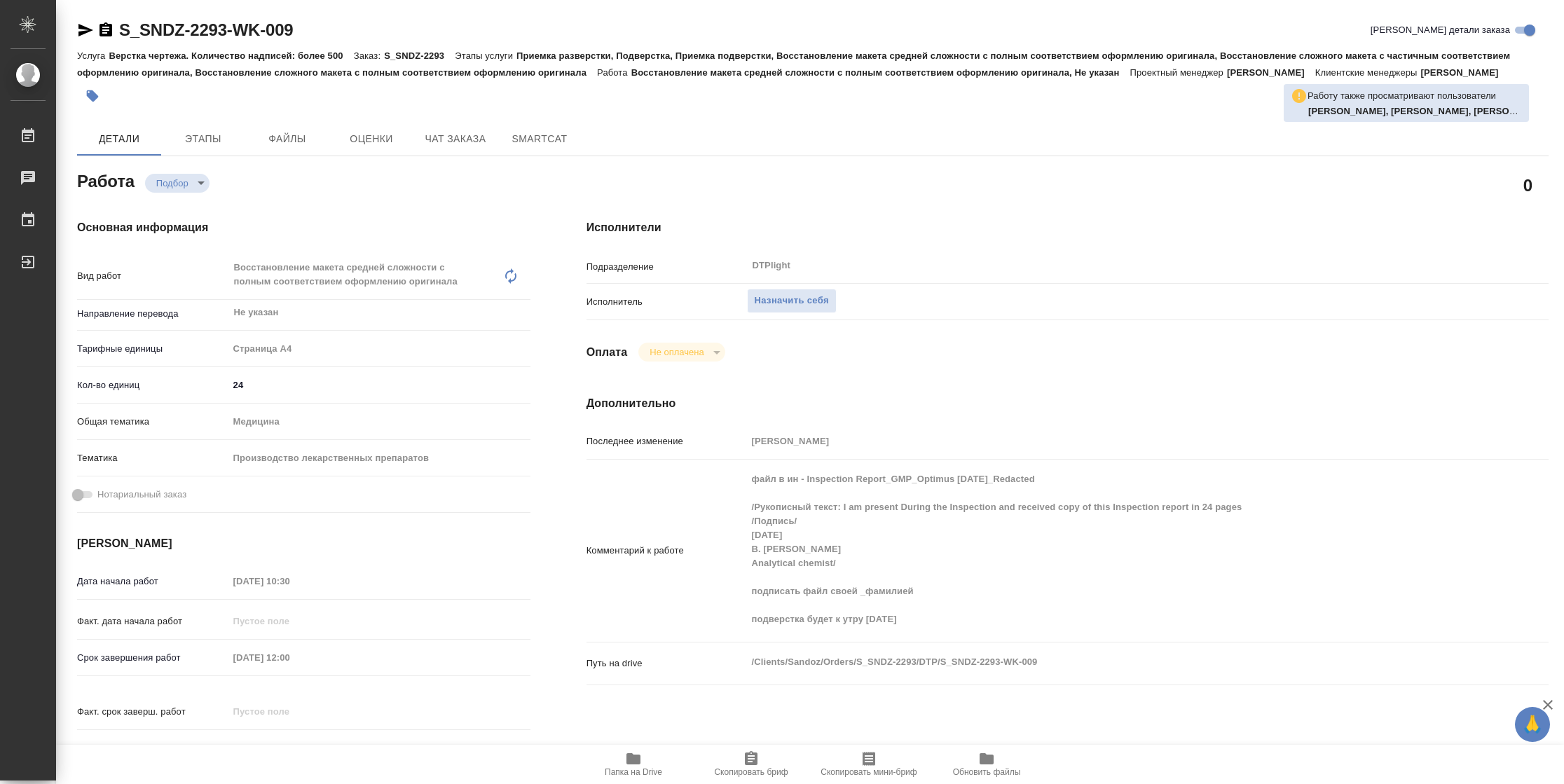
type textarea "x"
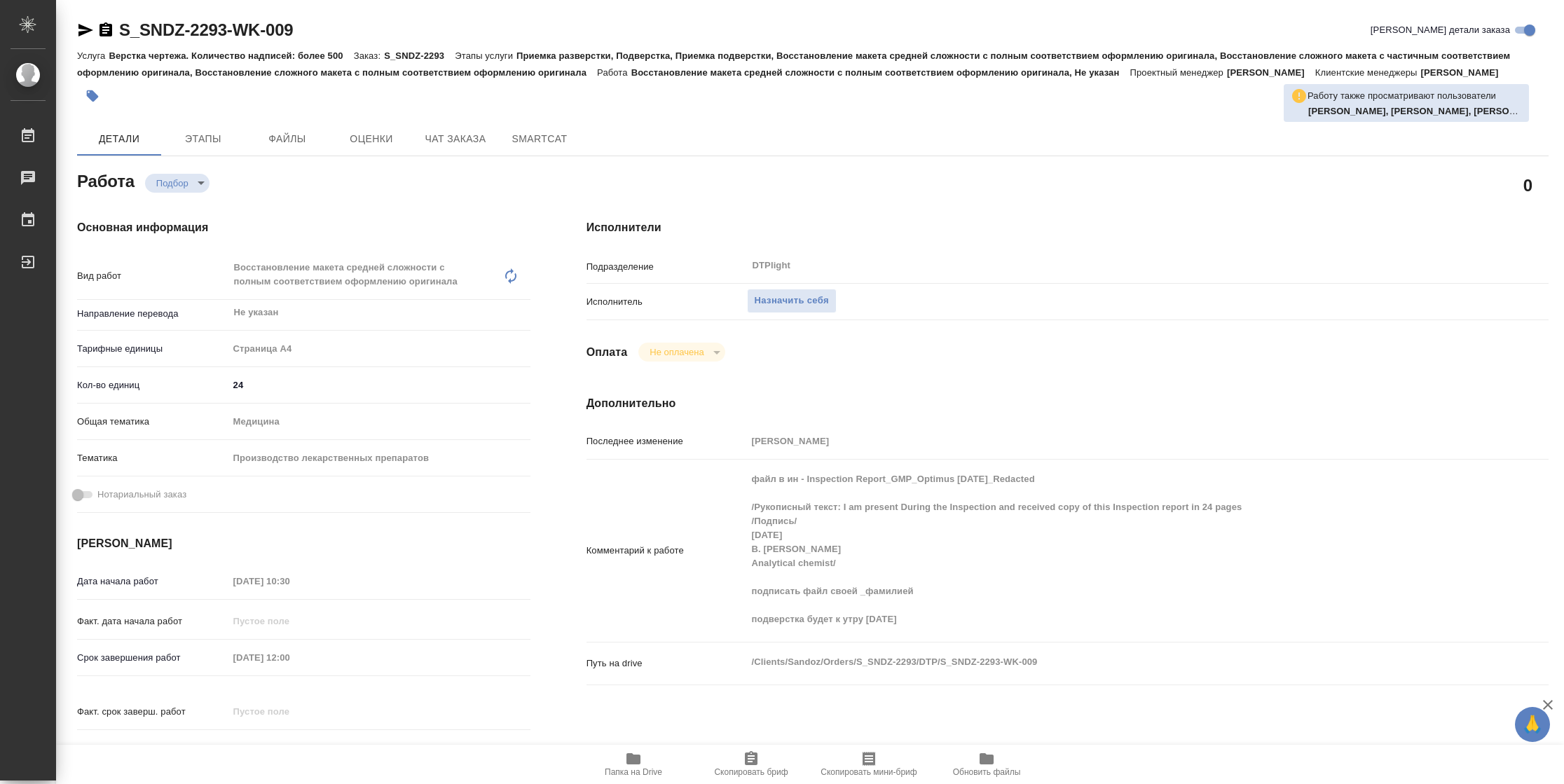
type textarea "x"
click at [801, 297] on span "Назначить себя" at bounding box center [791, 301] width 74 height 16
type textarea "x"
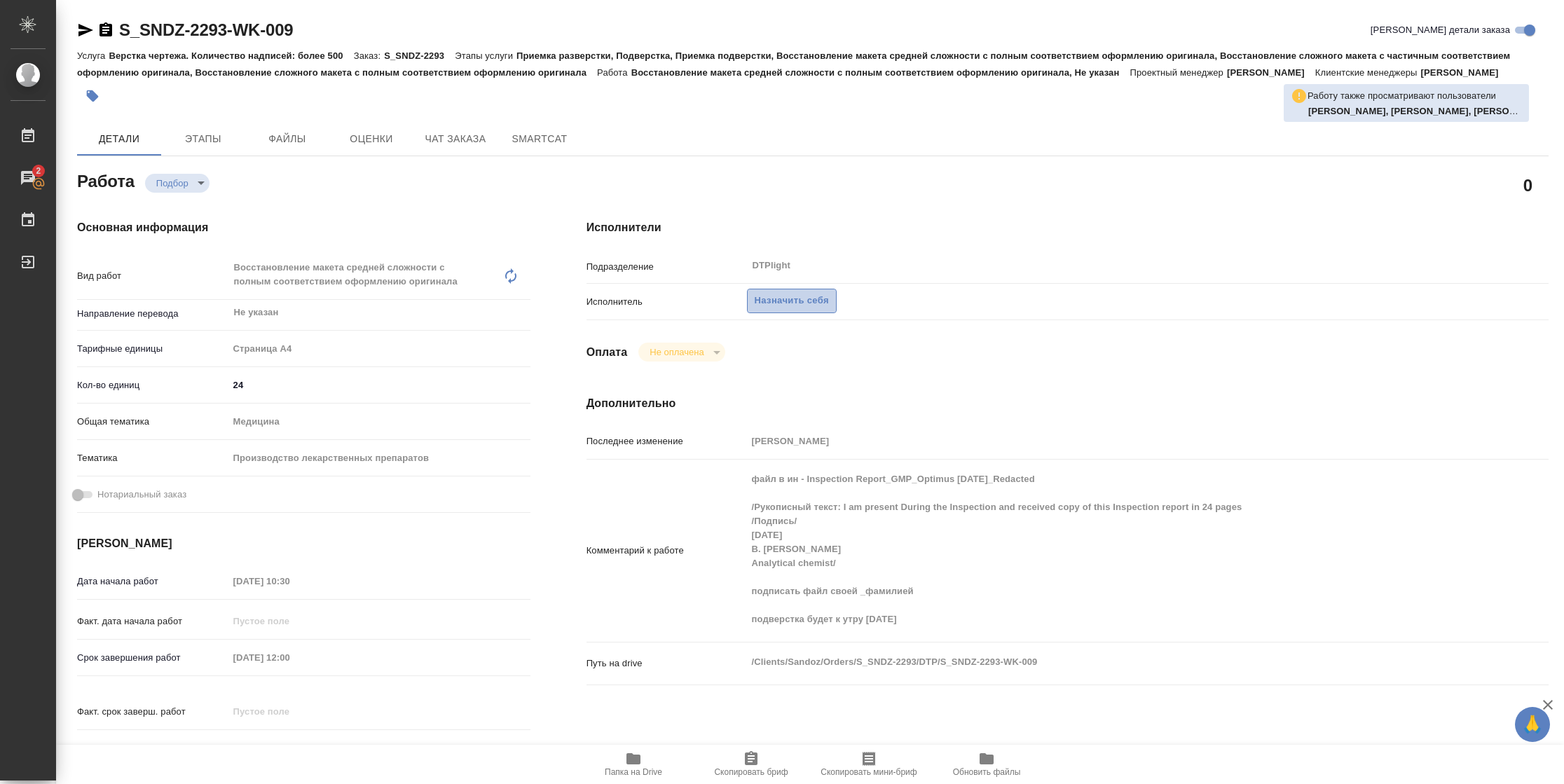
type textarea "x"
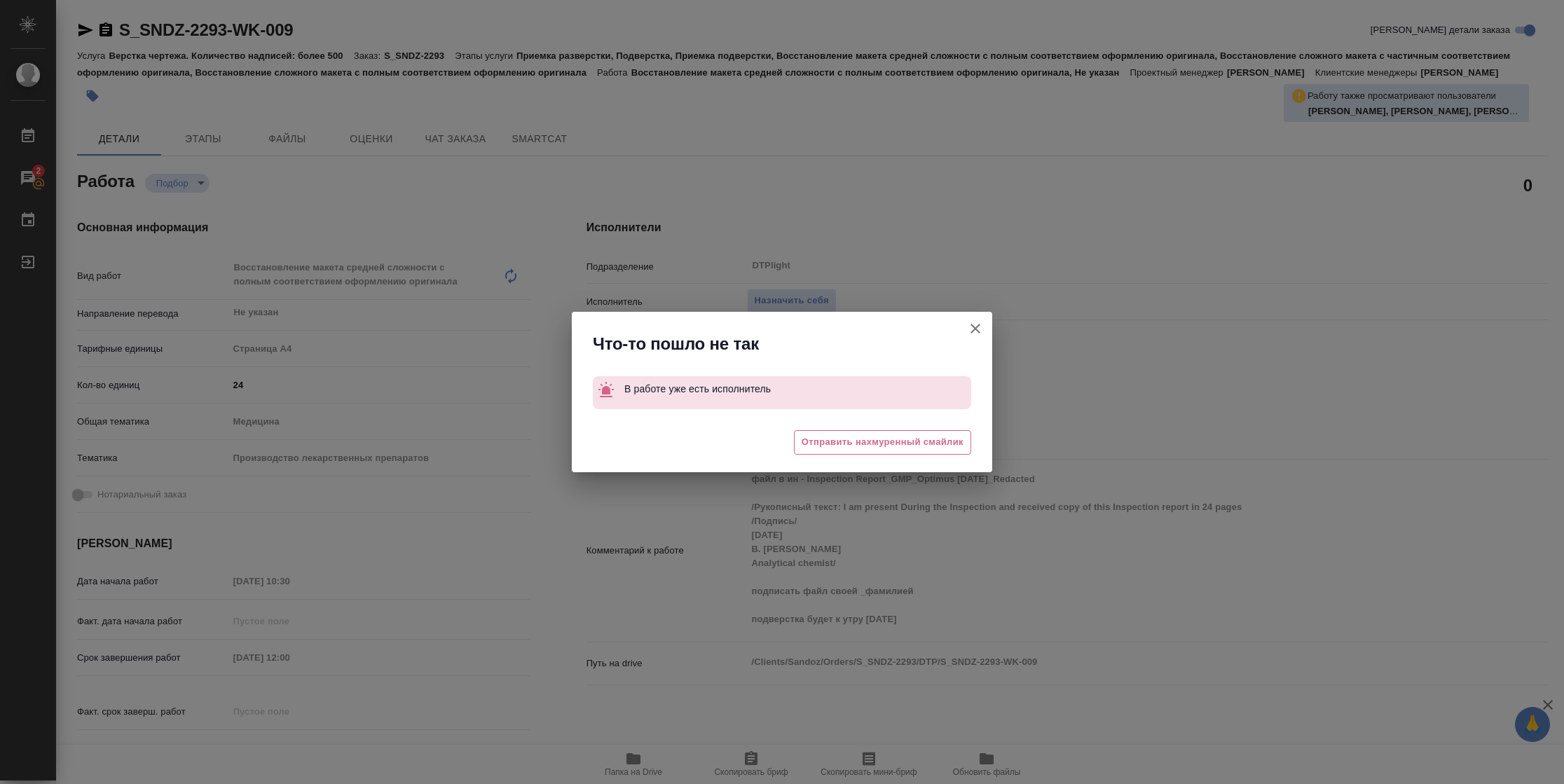
click at [974, 331] on icon "button" at bounding box center [975, 328] width 17 height 17
type textarea "x"
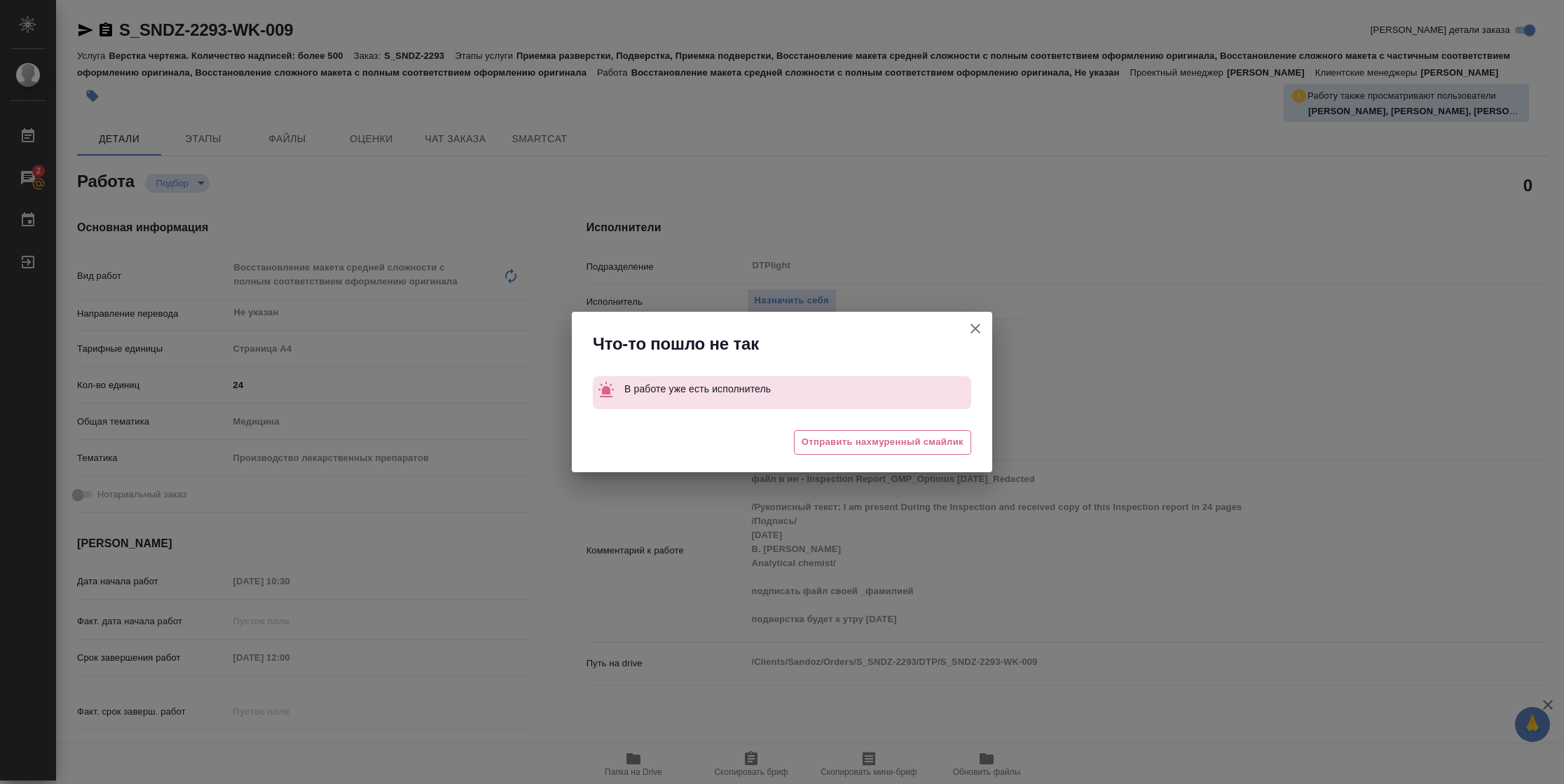
type textarea "x"
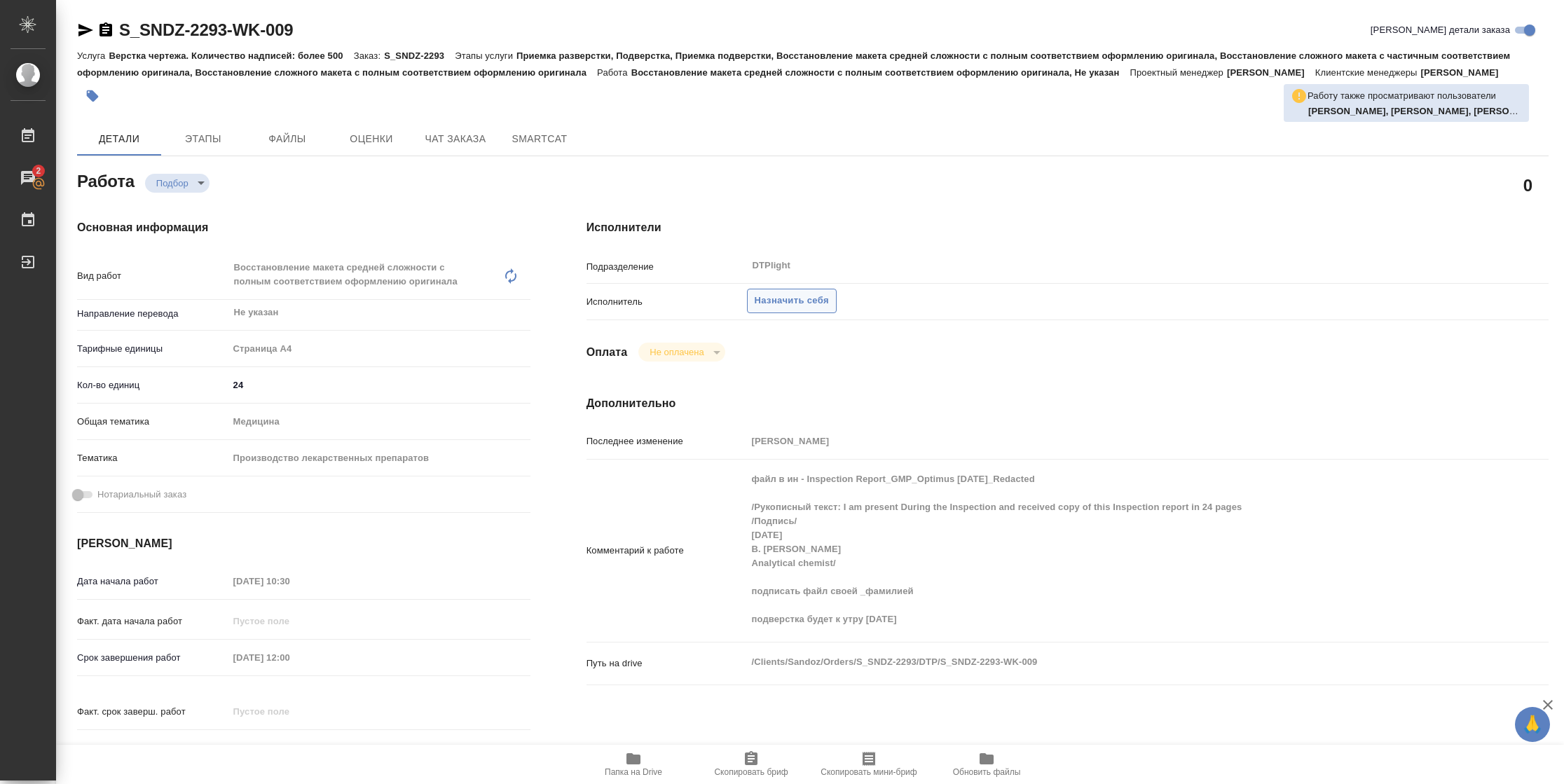
click at [785, 300] on span "Назначить себя" at bounding box center [791, 301] width 74 height 16
type textarea "x"
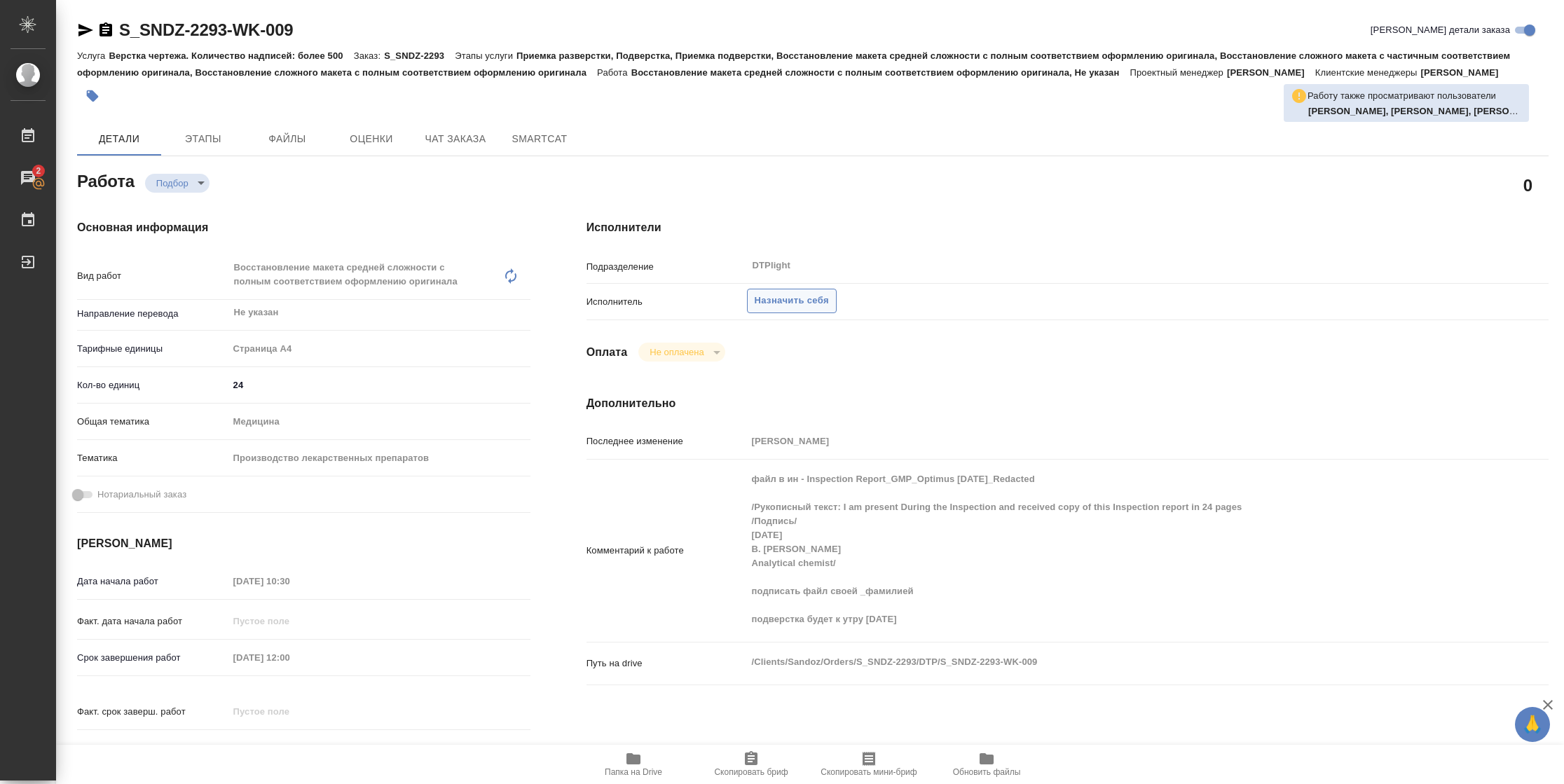
type textarea "x"
